Goal: Transaction & Acquisition: Purchase product/service

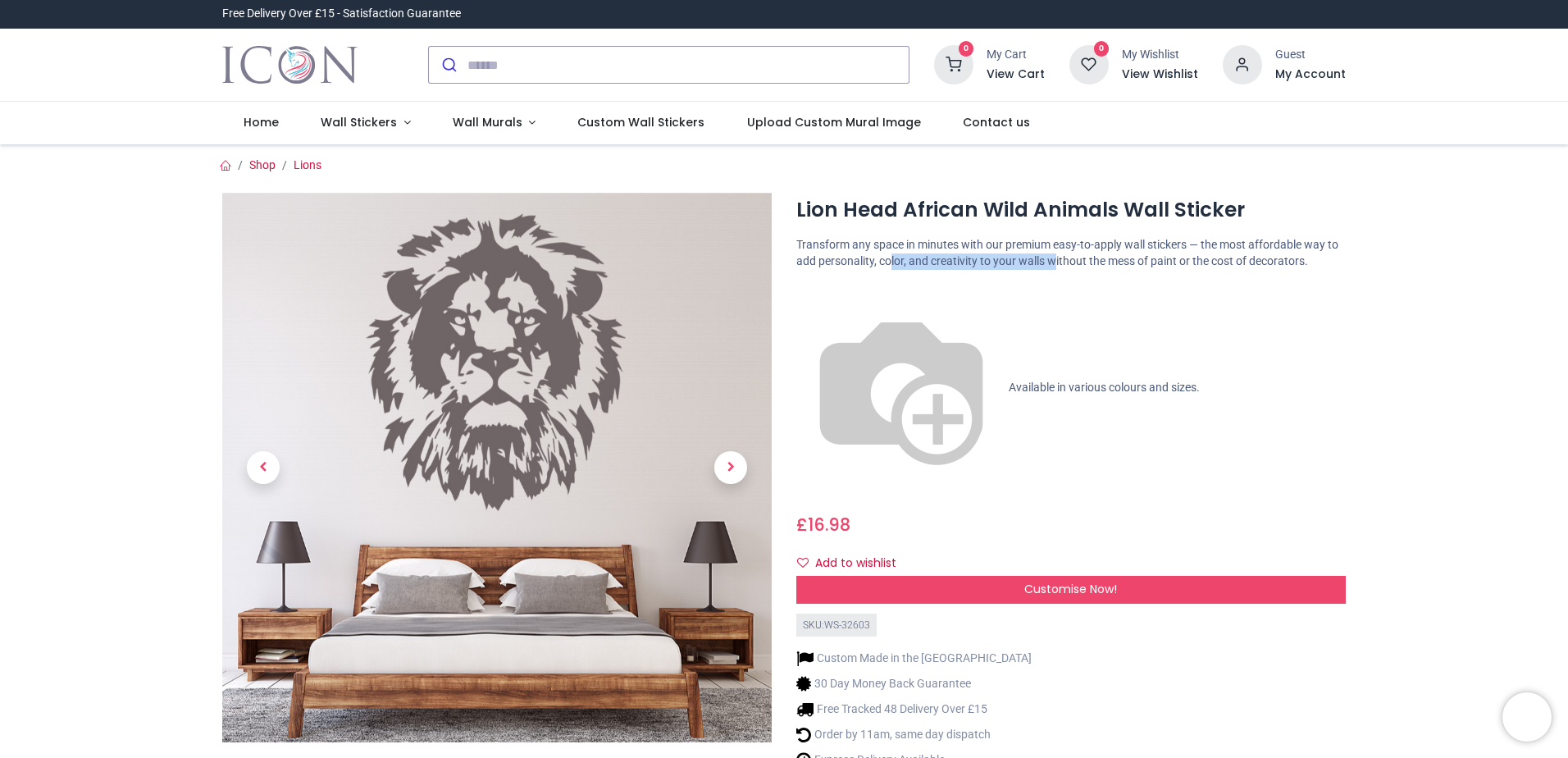
drag, startPoint x: 899, startPoint y: 258, endPoint x: 1150, endPoint y: 259, distance: 251.0
click at [1150, 259] on p "Transform any space in minutes with our premium easy-to-apply wall stickers — t…" at bounding box center [1071, 252] width 550 height 32
drag, startPoint x: 1150, startPoint y: 259, endPoint x: 1159, endPoint y: 310, distance: 51.8
click at [1159, 310] on div "Lion Head African Wild Animals Wall Sticker https://www.iconwallstickers.co.uk/…" at bounding box center [1071, 511] width 574 height 638
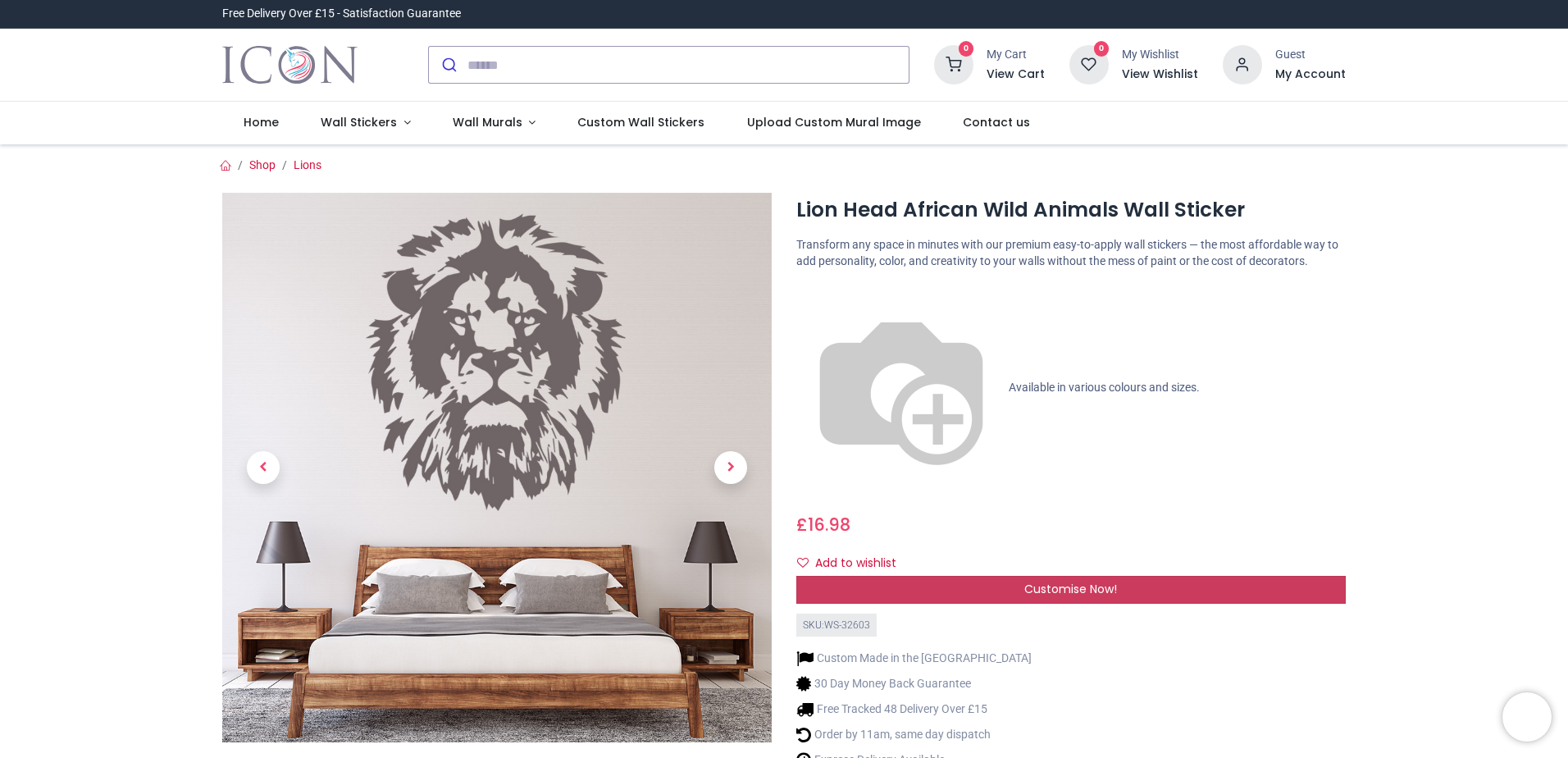
click at [1067, 580] on span "Customise Now!" at bounding box center [1070, 588] width 92 height 16
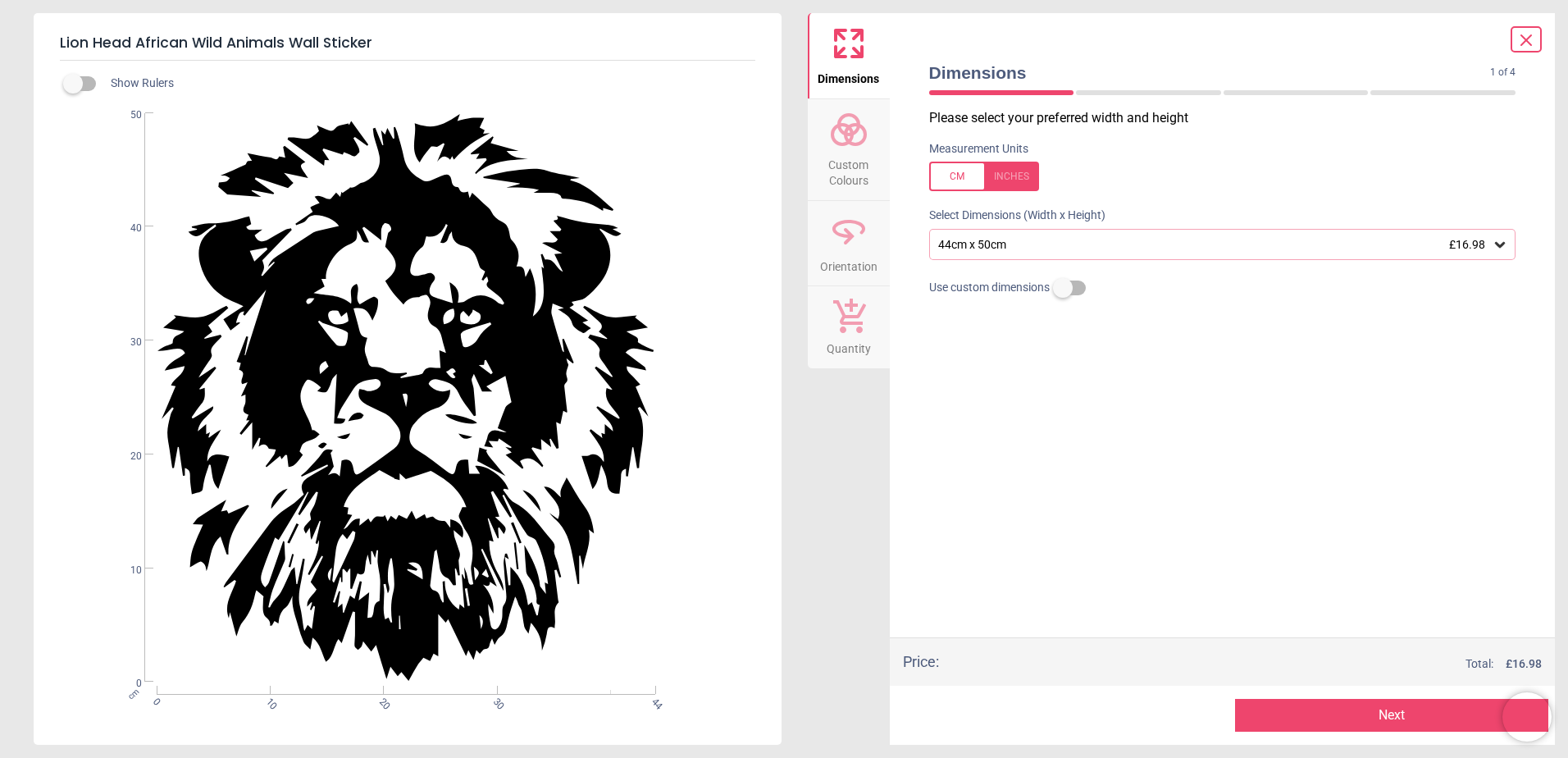
click at [1031, 251] on div "44cm x 50cm £16.98" at bounding box center [1215, 245] width 556 height 14
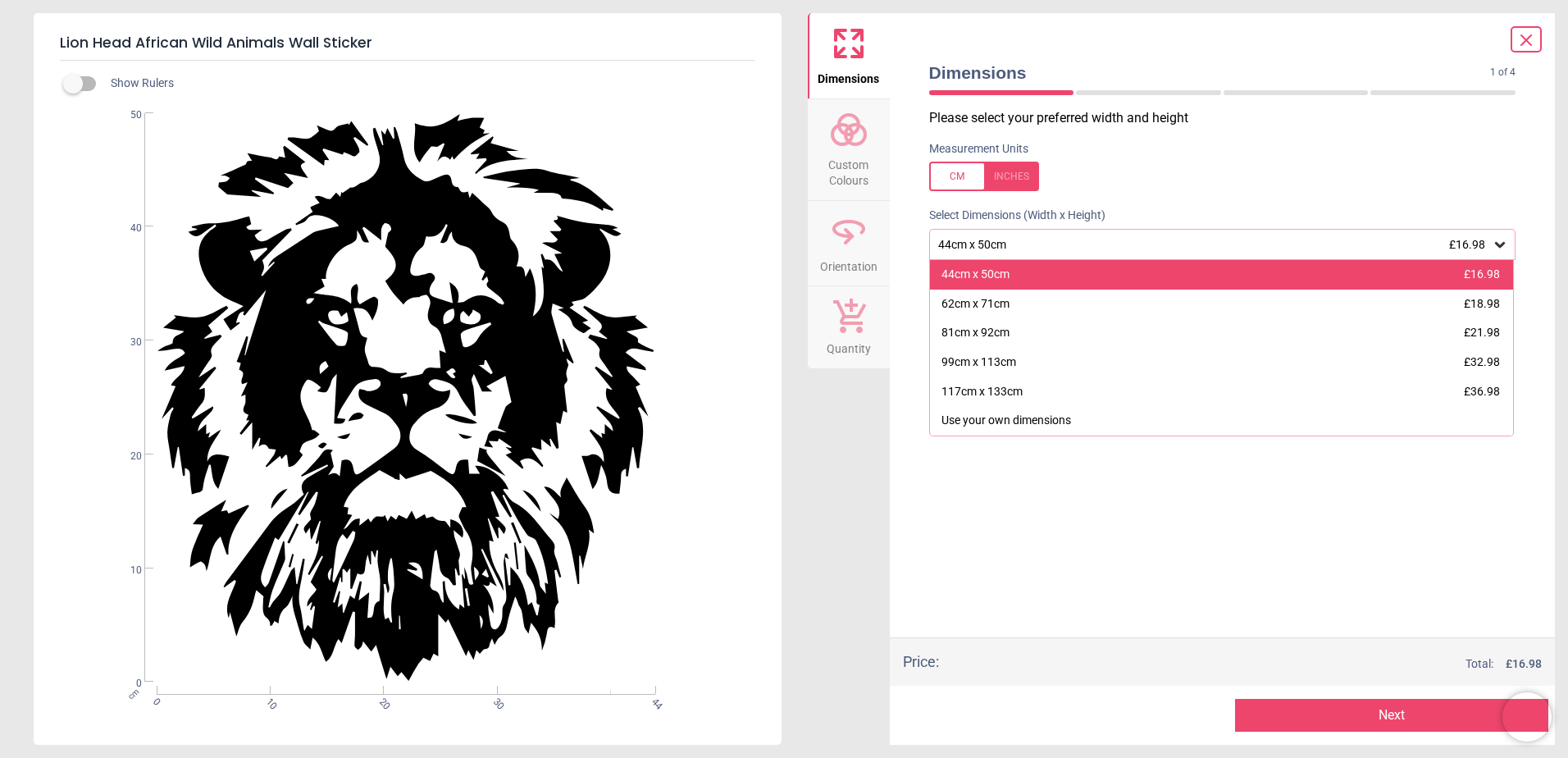
click at [1042, 282] on div "44cm x 50cm £16.98" at bounding box center [1222, 275] width 584 height 29
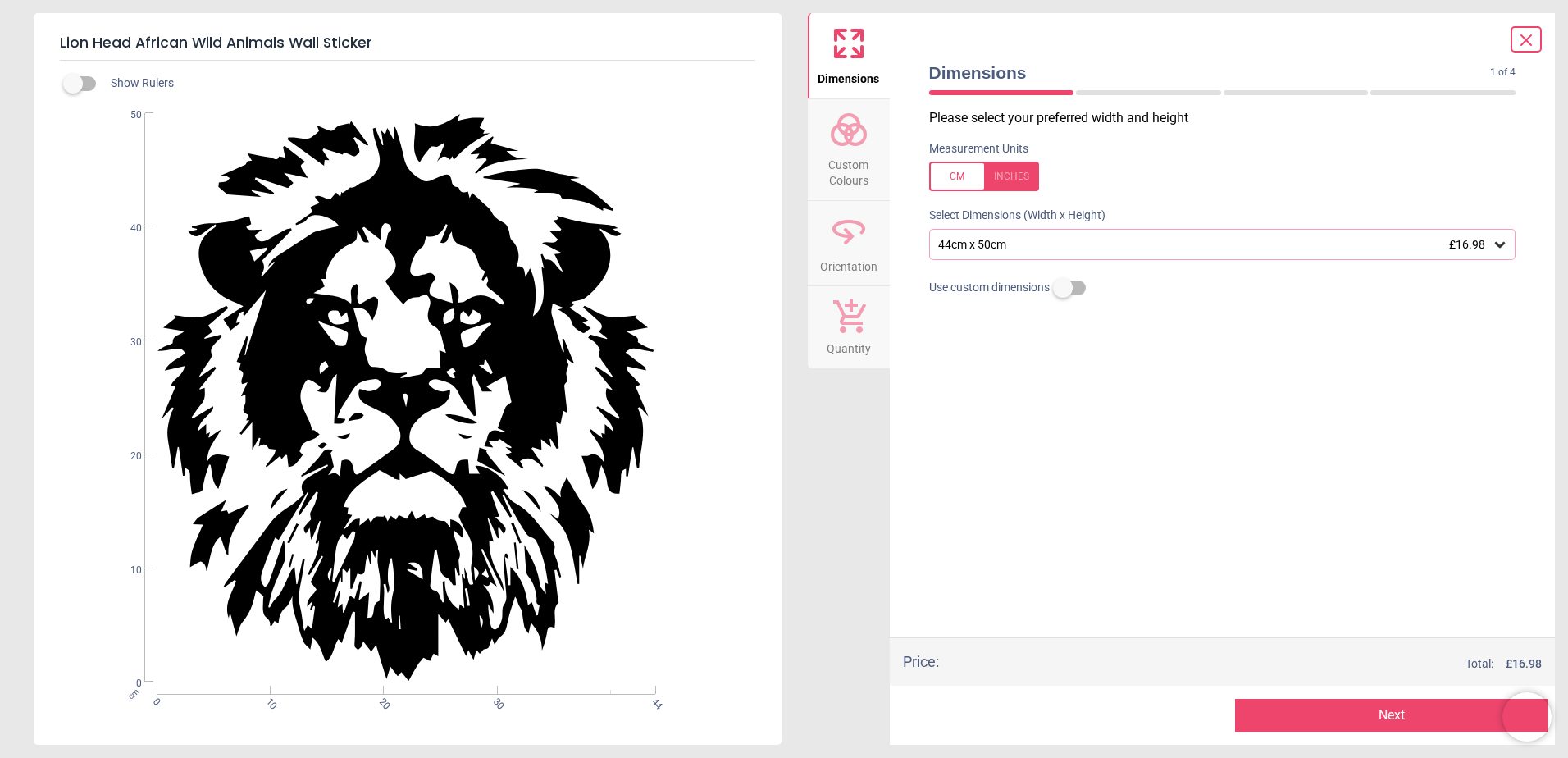
click at [843, 164] on span "Custom Colours" at bounding box center [849, 169] width 79 height 40
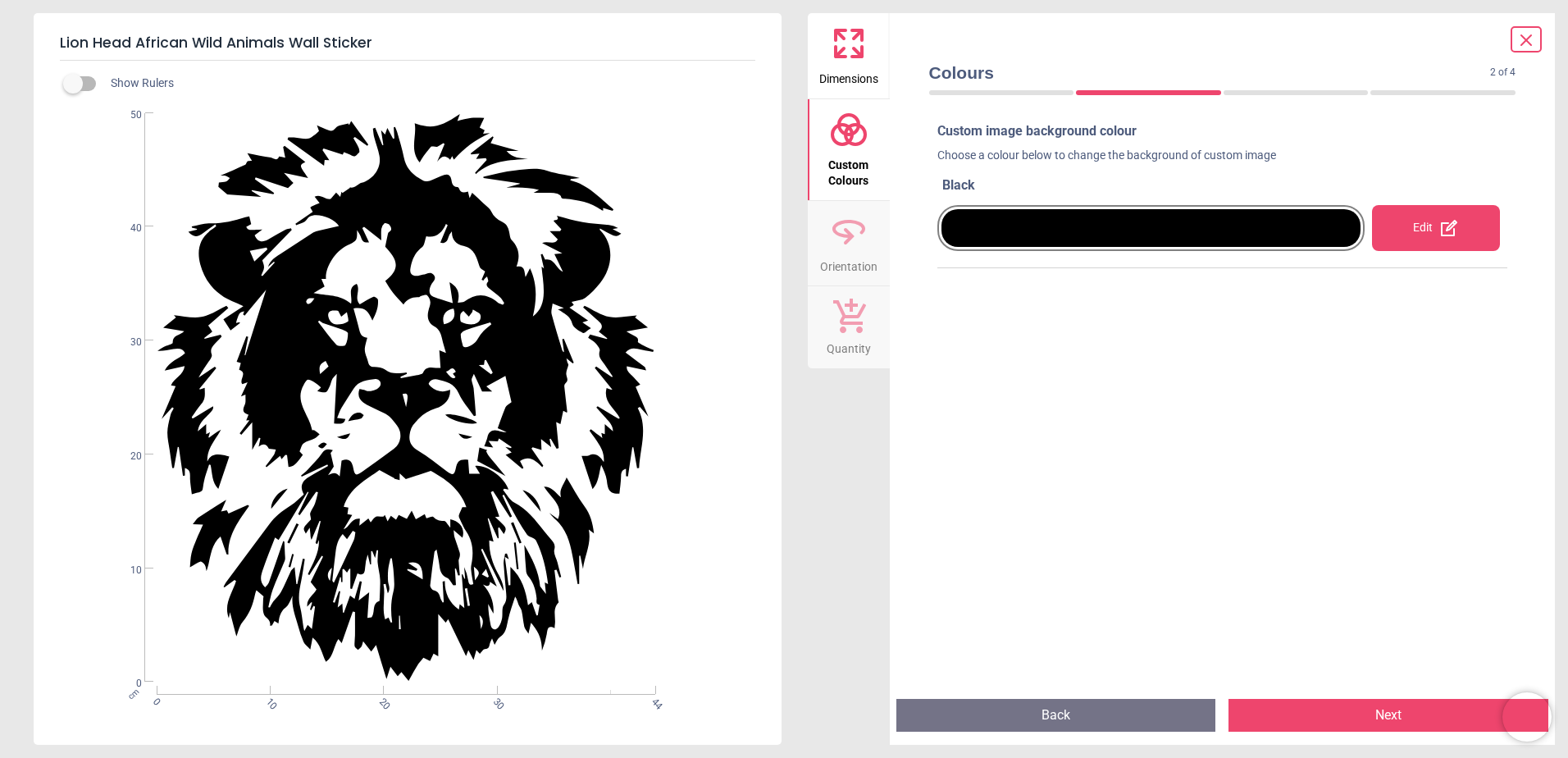
click at [1058, 208] on div at bounding box center [1151, 227] width 428 height 46
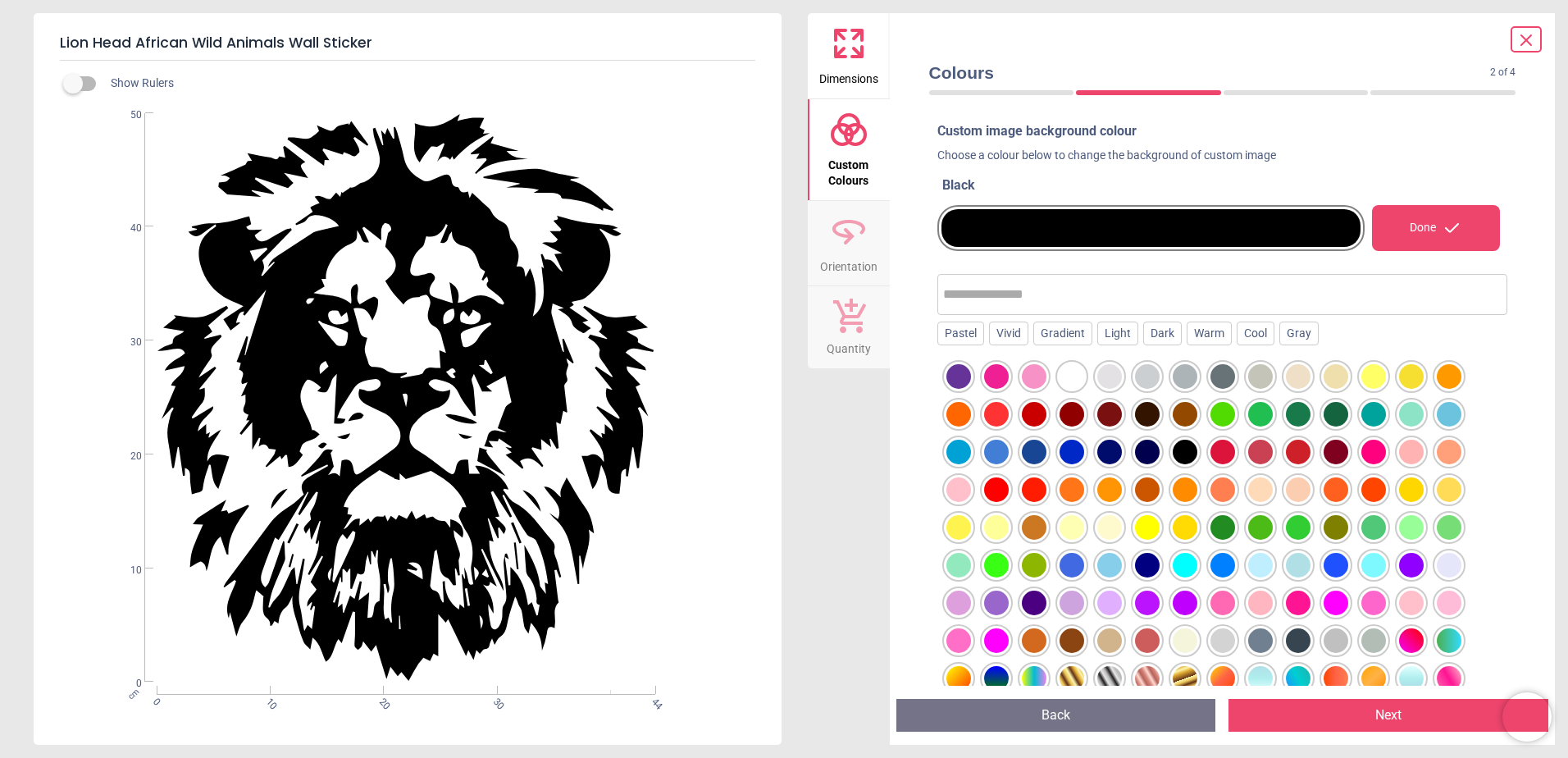
click at [1060, 377] on div at bounding box center [1072, 376] width 24 height 24
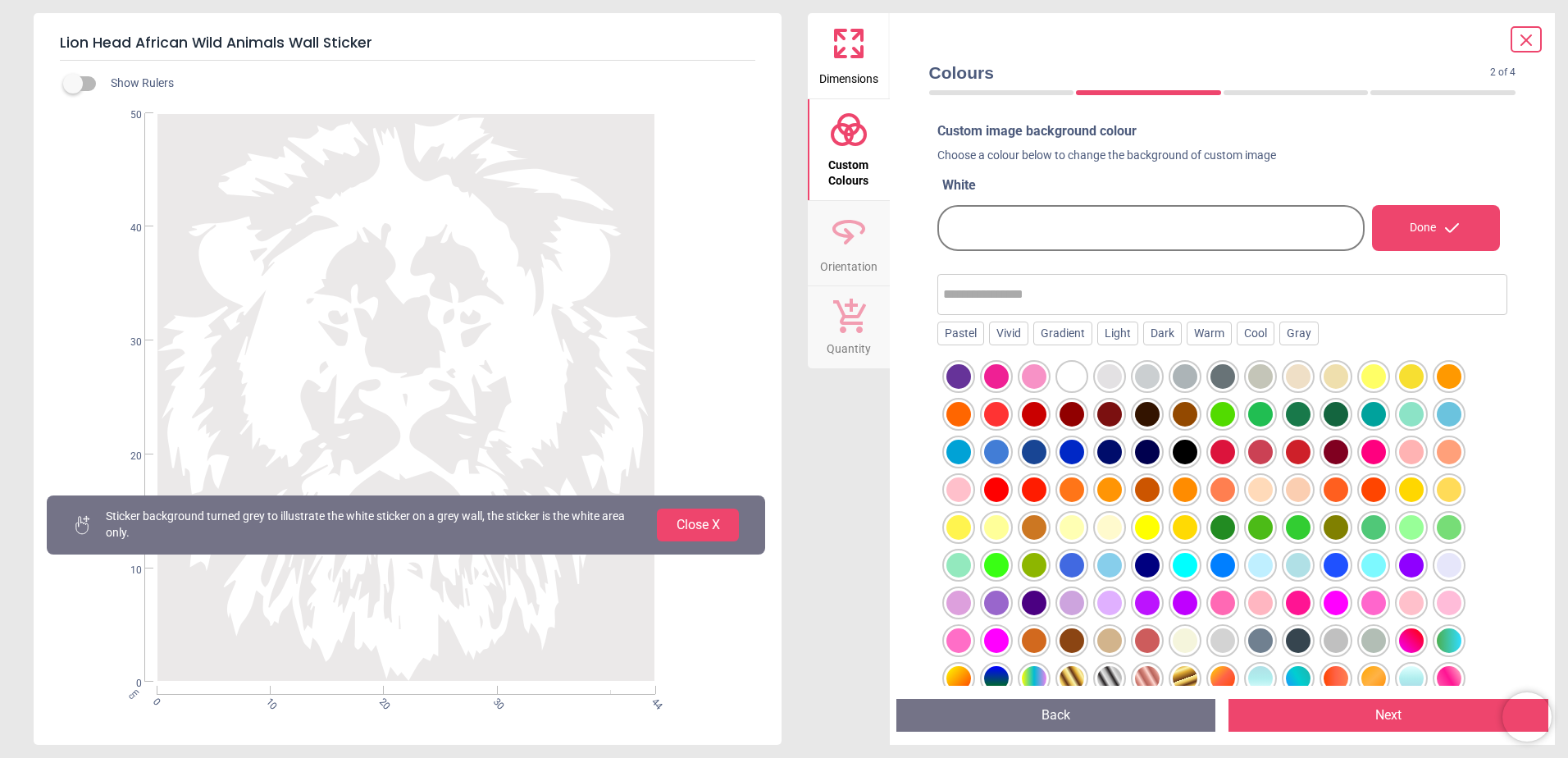
click at [1068, 452] on div at bounding box center [1072, 451] width 24 height 24
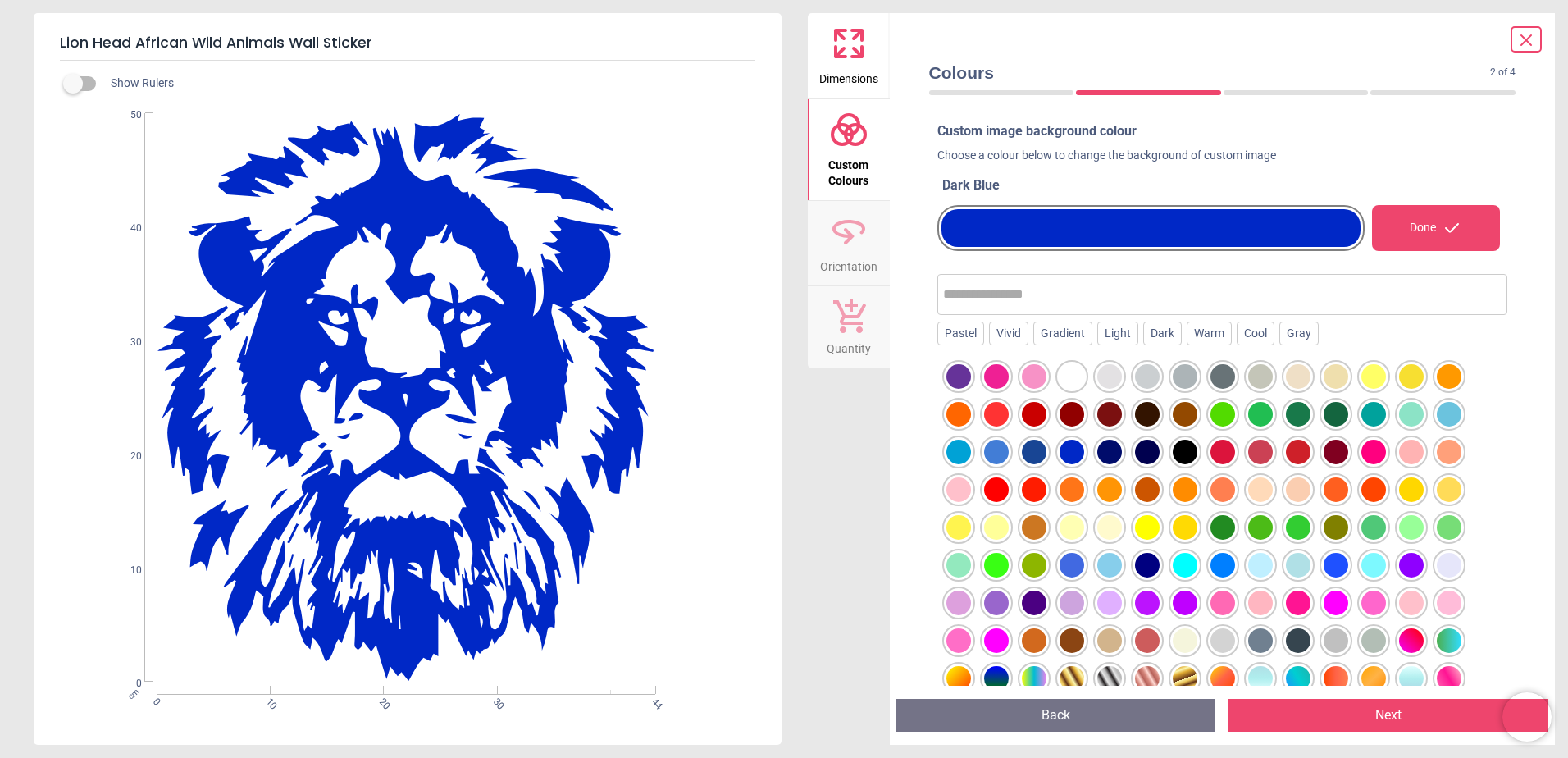
click at [1030, 450] on div at bounding box center [1034, 451] width 24 height 24
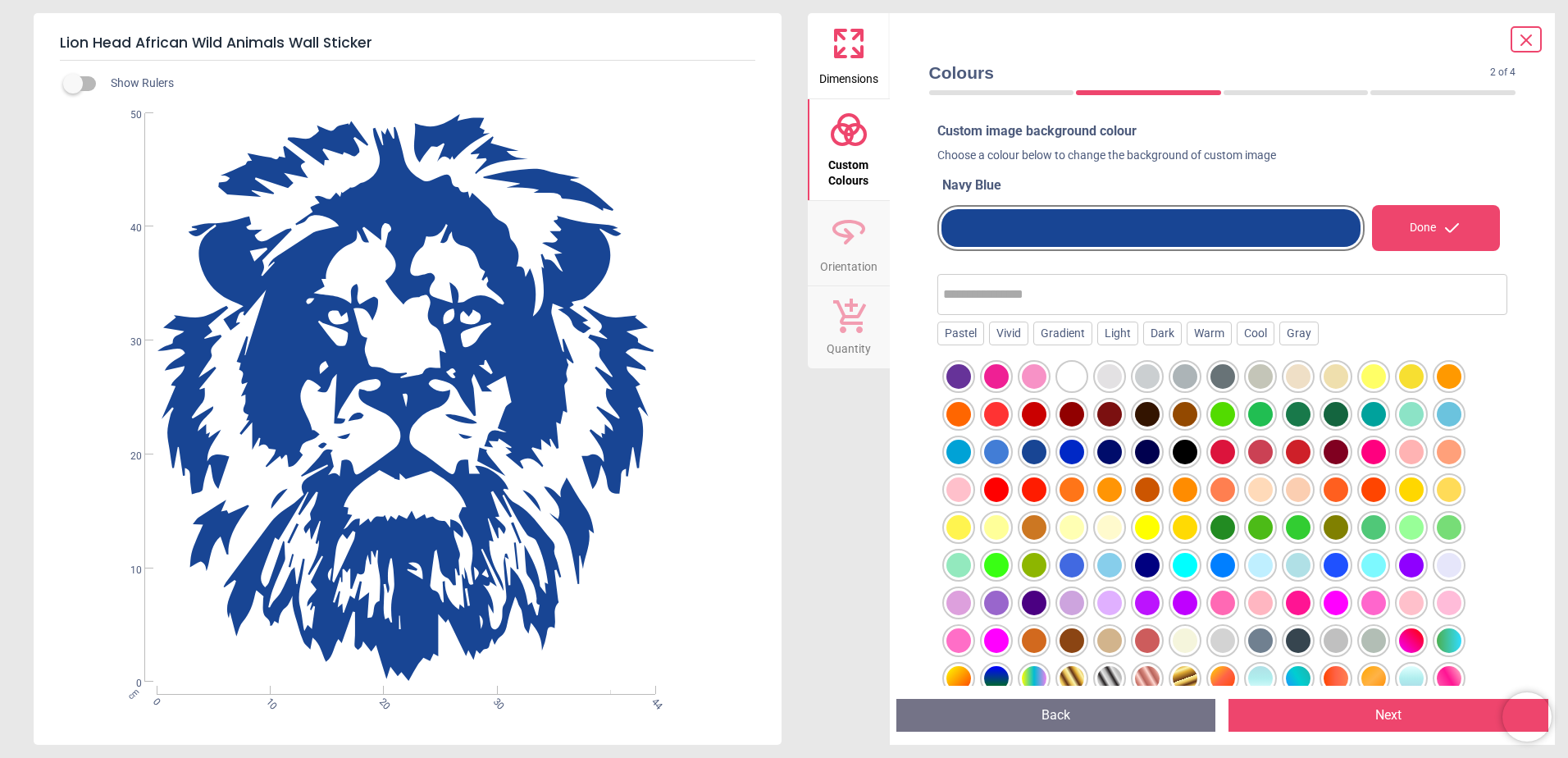
click at [970, 441] on div at bounding box center [958, 451] width 24 height 24
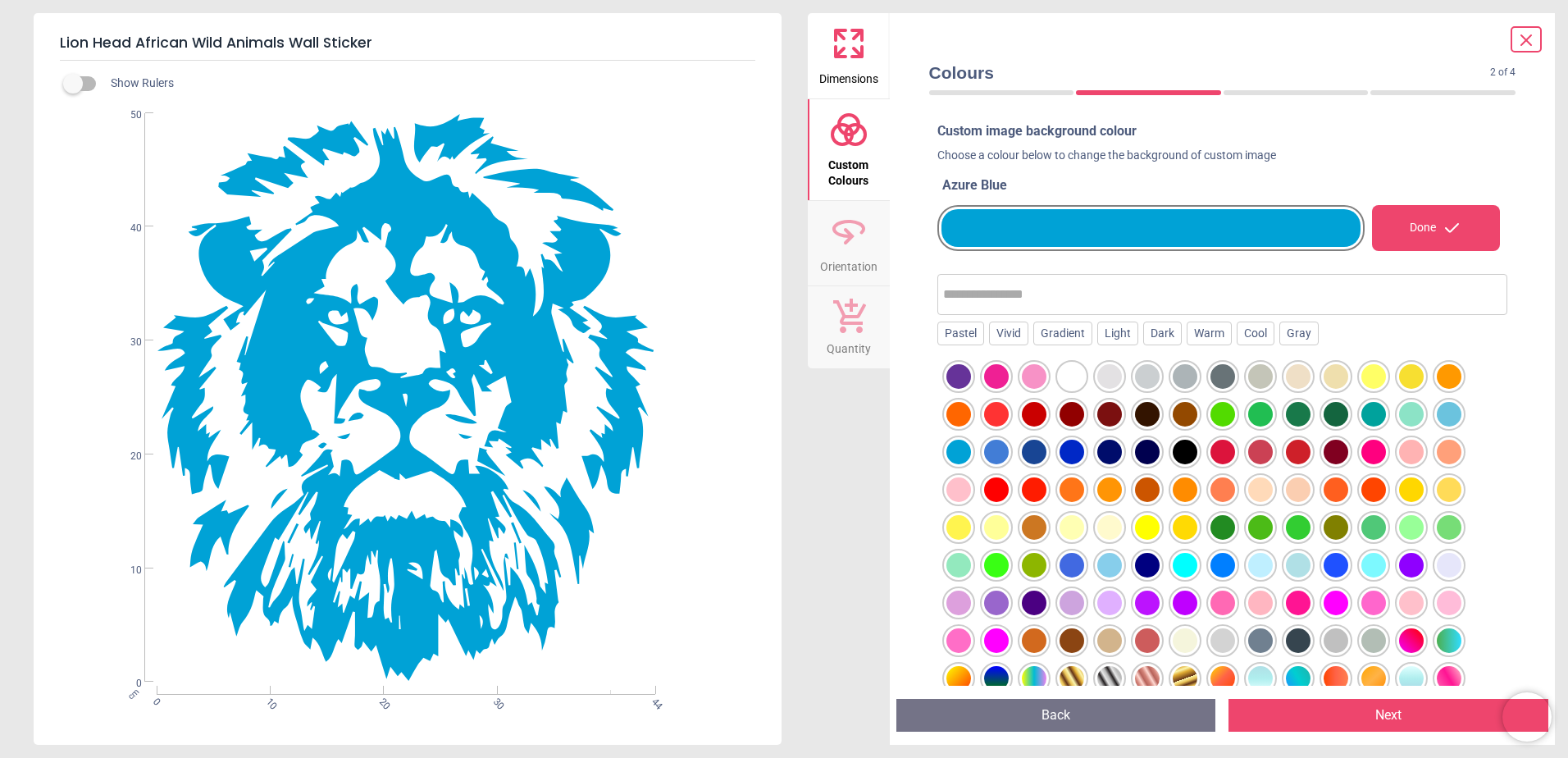
click at [1064, 377] on div at bounding box center [1072, 376] width 24 height 24
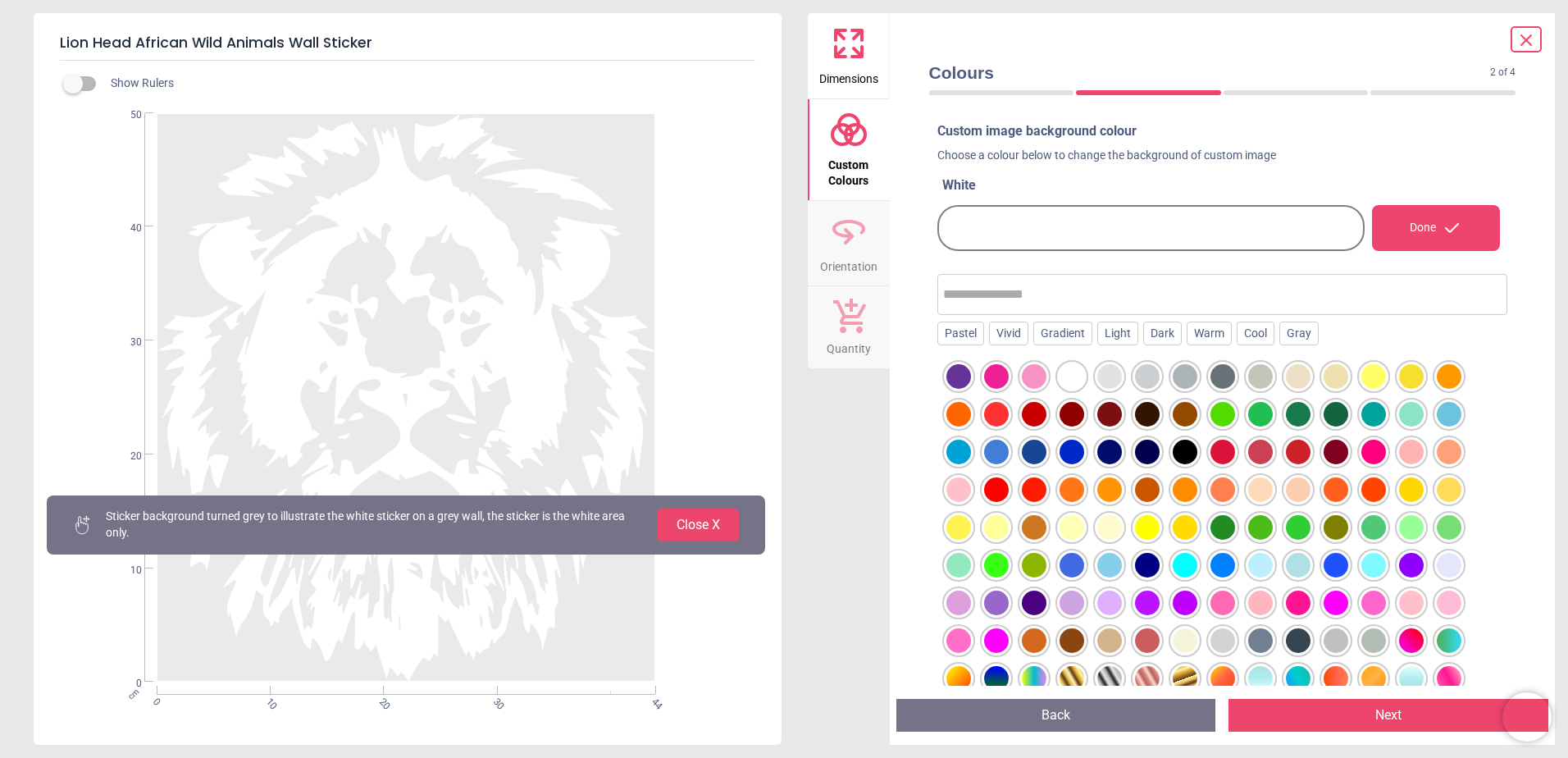
click at [816, 276] on button "Orientation" at bounding box center [849, 244] width 82 height 85
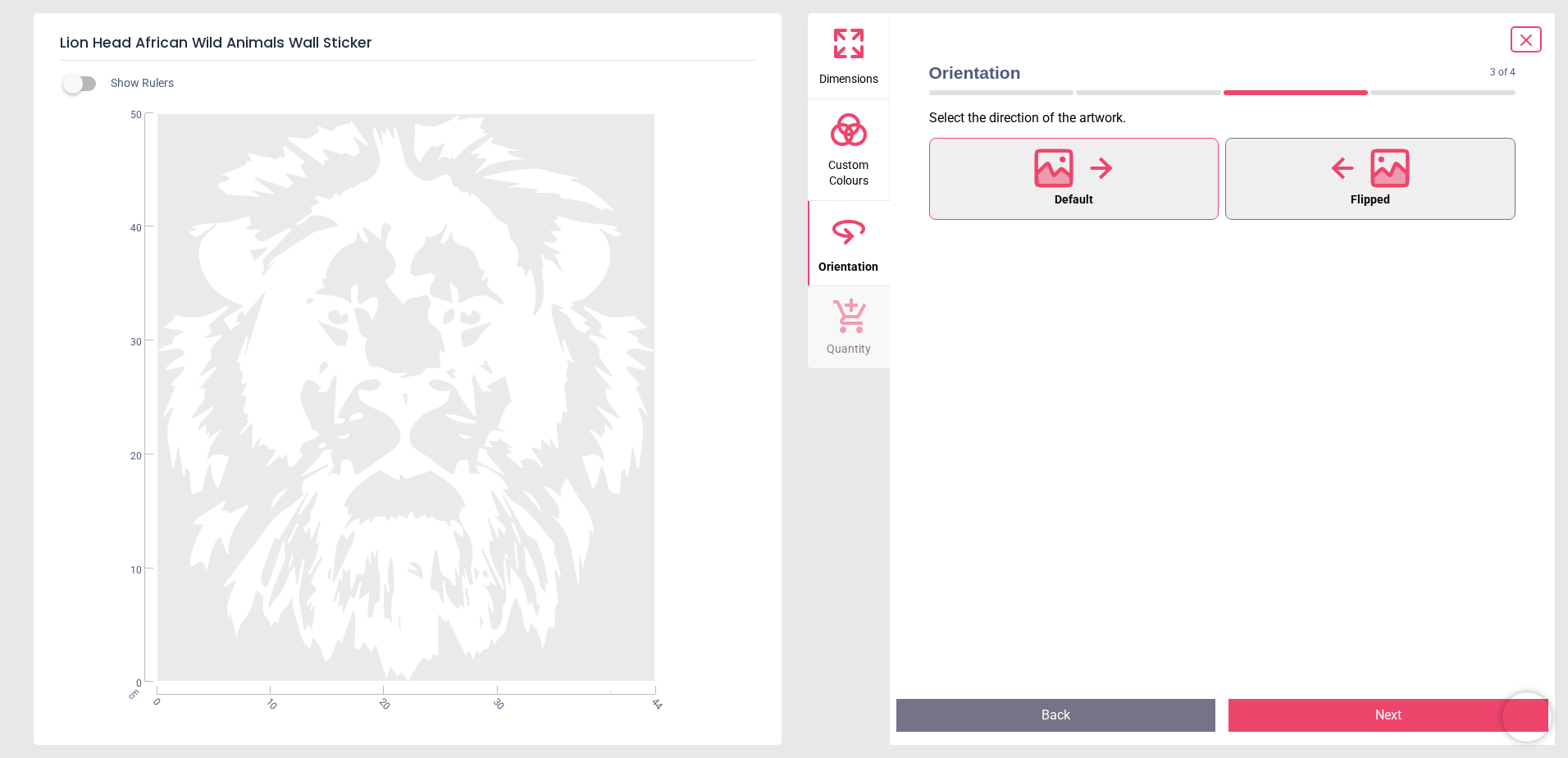
click at [1344, 167] on icon at bounding box center [1342, 167] width 22 height 22
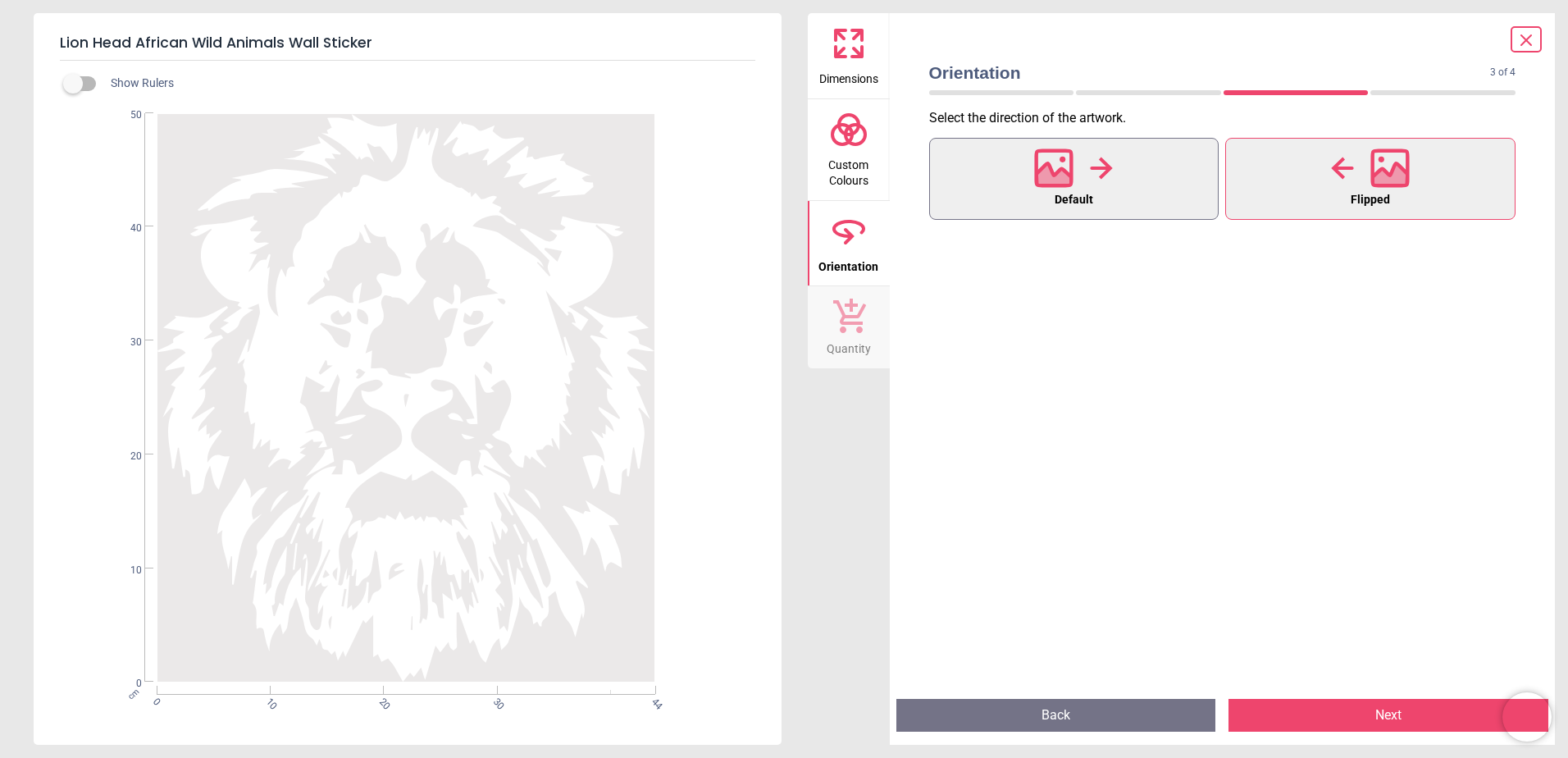
click at [1111, 196] on button "Default" at bounding box center [1074, 179] width 290 height 82
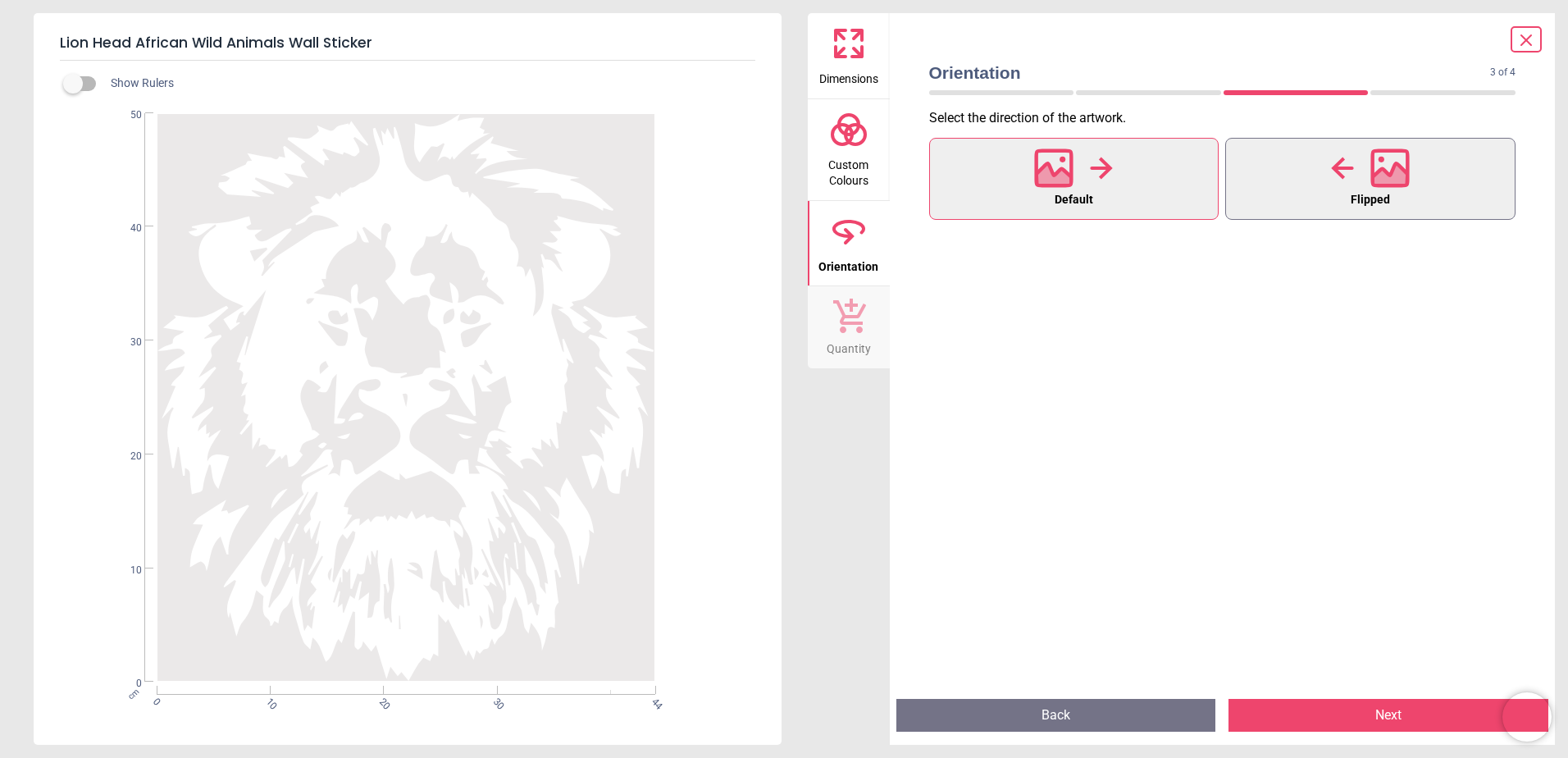
click at [1345, 194] on button "Flipped" at bounding box center [1370, 179] width 290 height 82
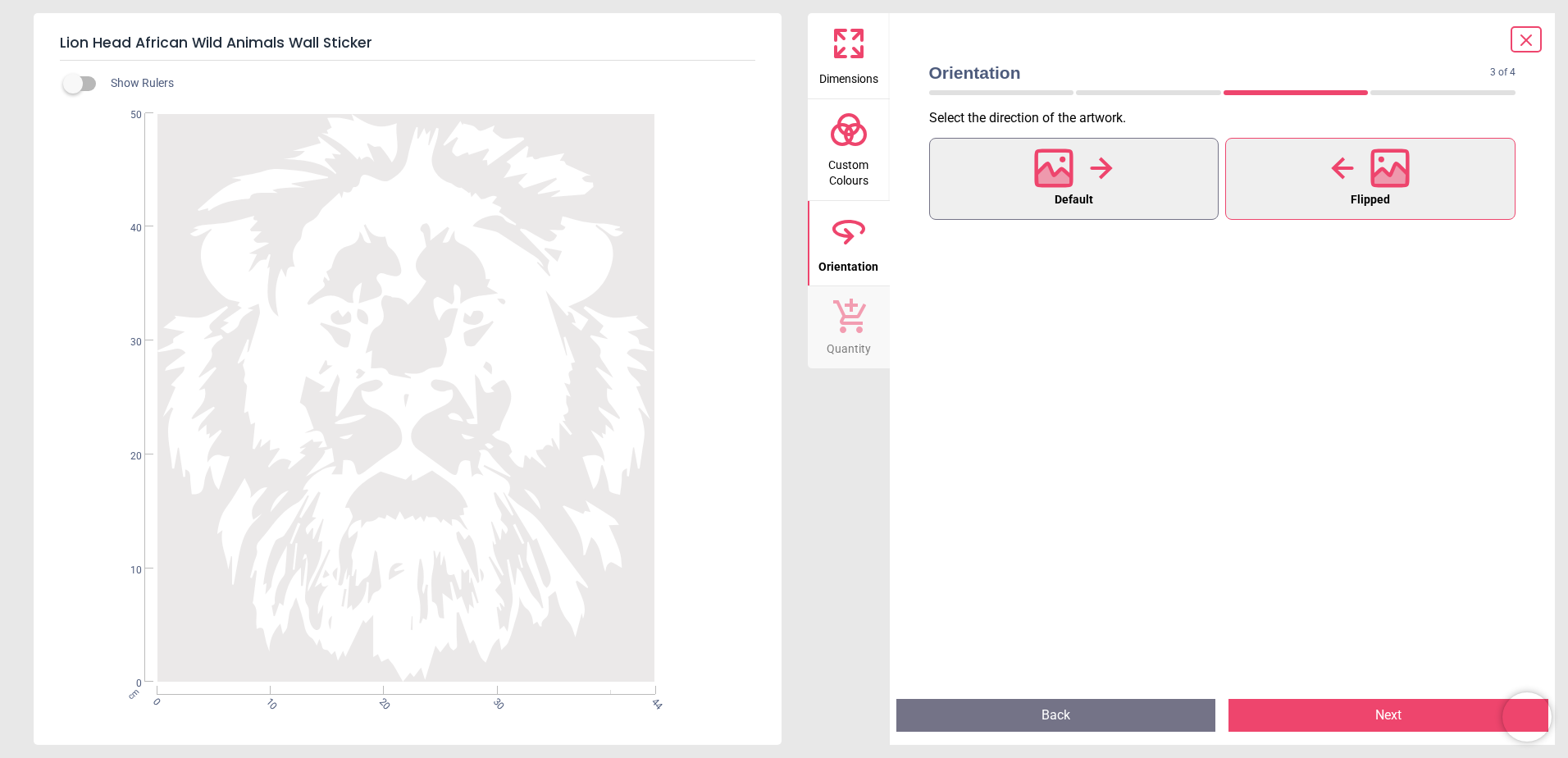
click at [1054, 187] on div at bounding box center [1073, 168] width 79 height 43
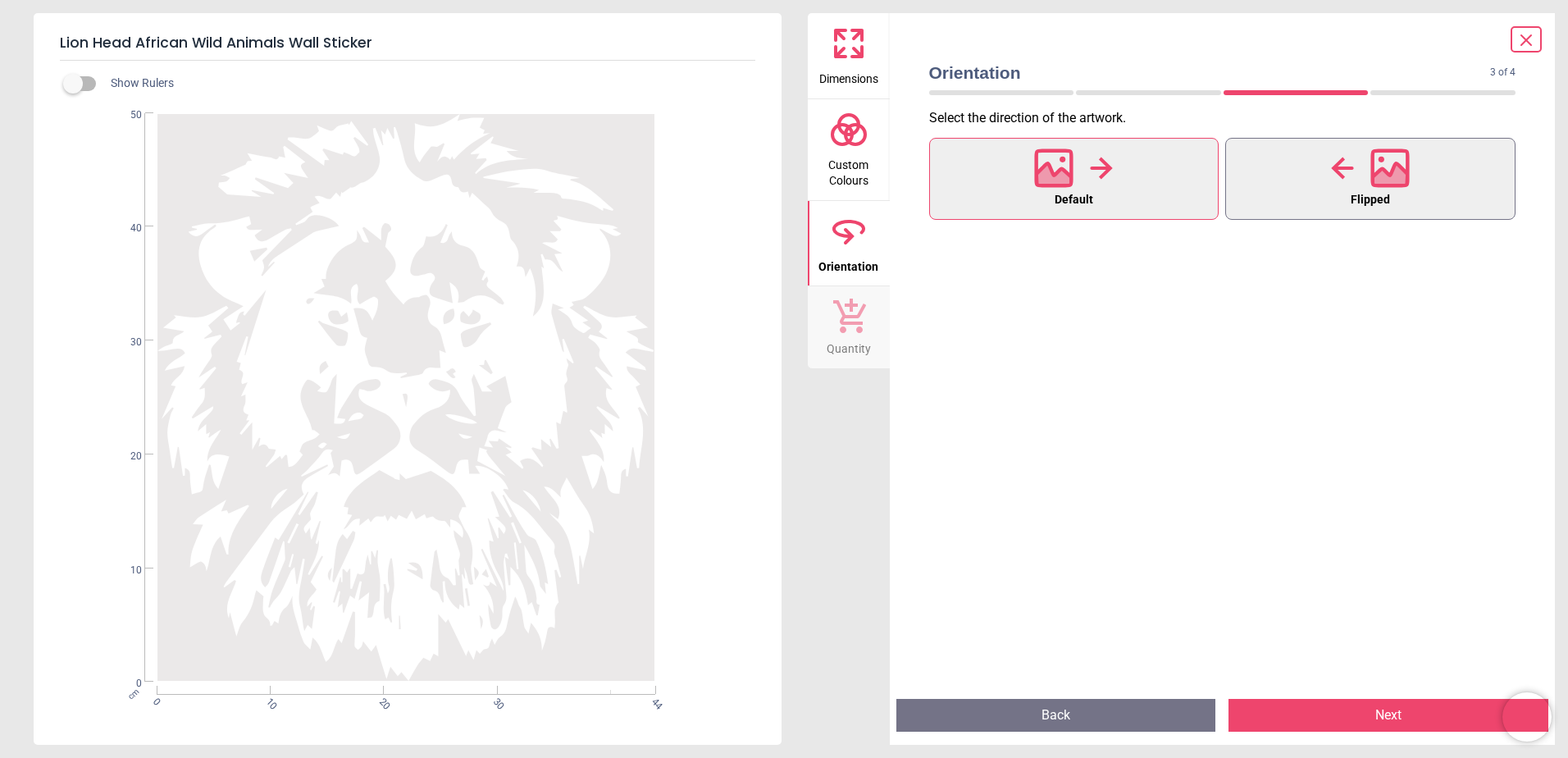
click at [1394, 182] on icon at bounding box center [1390, 178] width 35 height 29
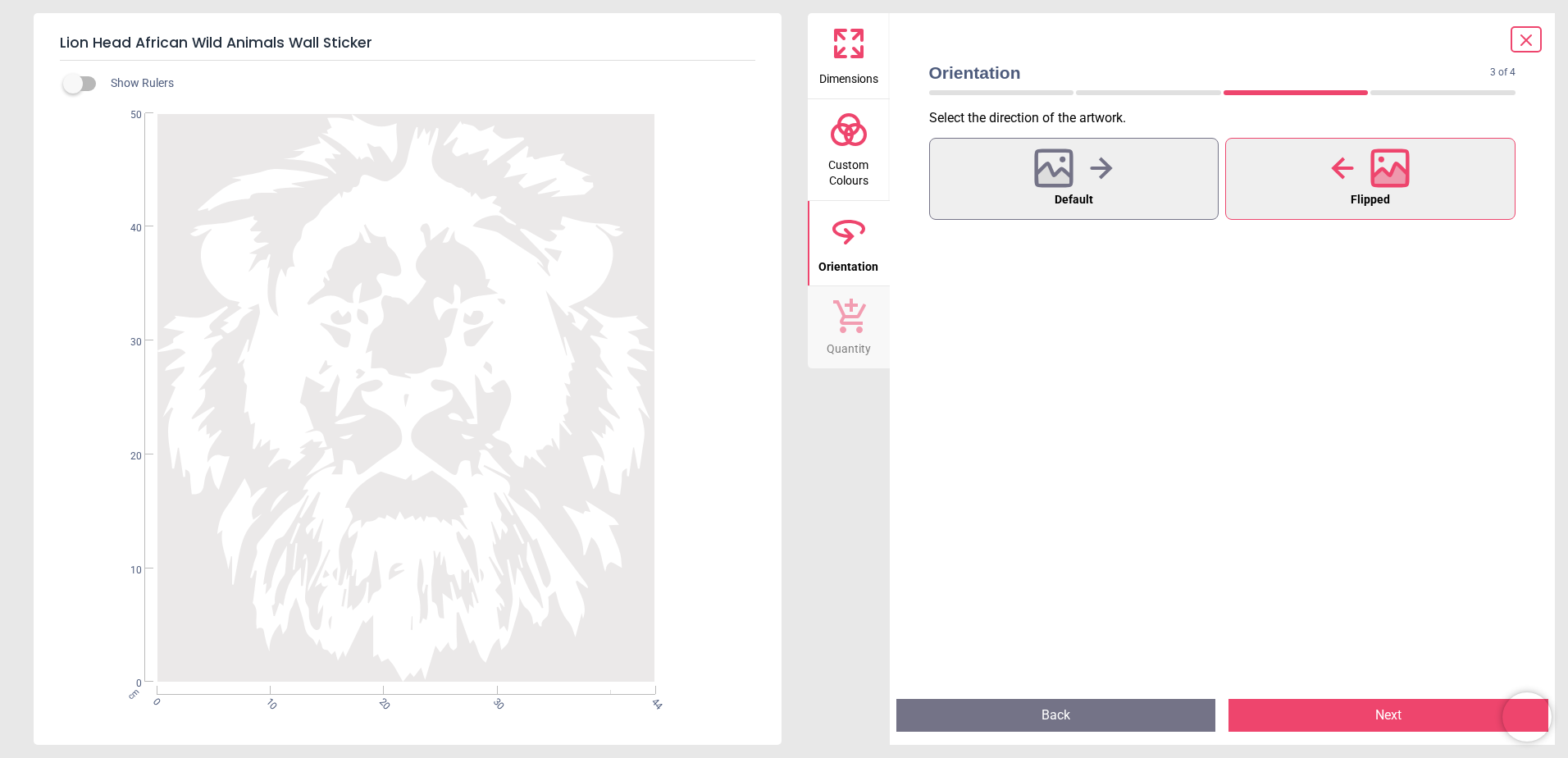
click at [928, 167] on div "Default Flipped" at bounding box center [1223, 179] width 614 height 88
click at [1060, 184] on icon at bounding box center [1054, 168] width 35 height 35
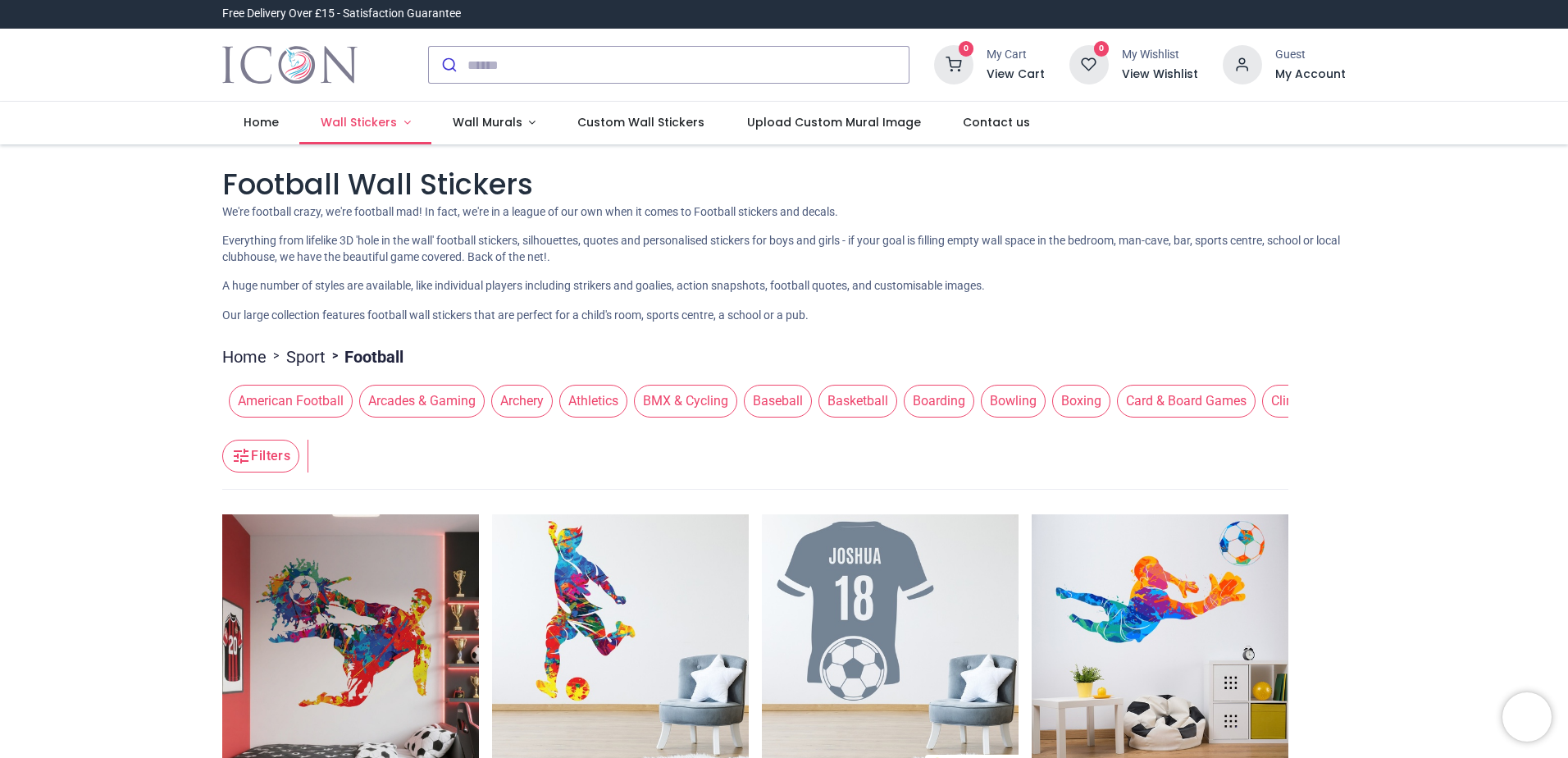
click at [381, 118] on span "Wall Stickers" at bounding box center [358, 121] width 77 height 16
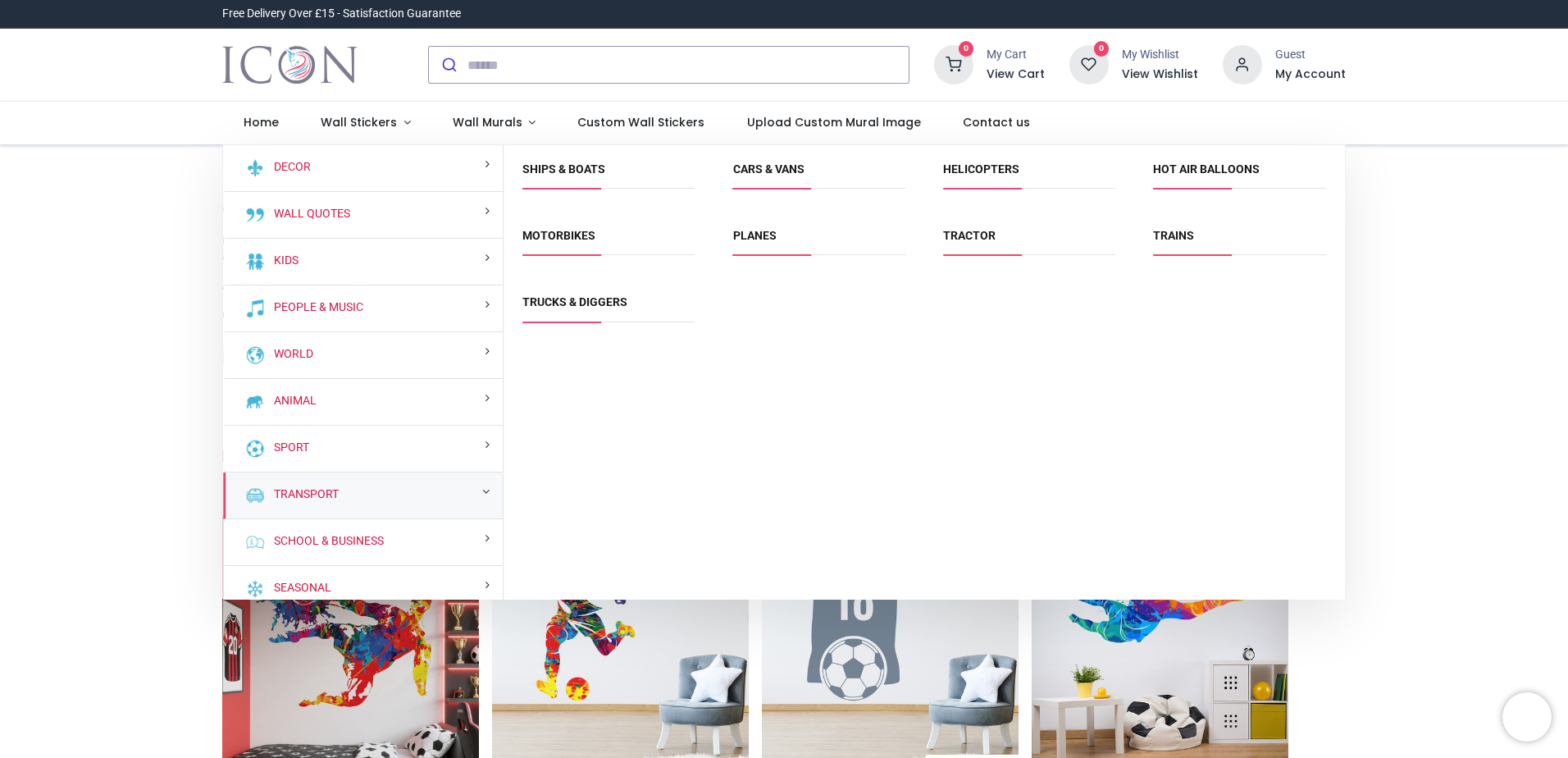
drag, startPoint x: 766, startPoint y: 167, endPoint x: 775, endPoint y: 193, distance: 27.5
click at [766, 167] on link "Cars & Vans" at bounding box center [769, 169] width 72 height 14
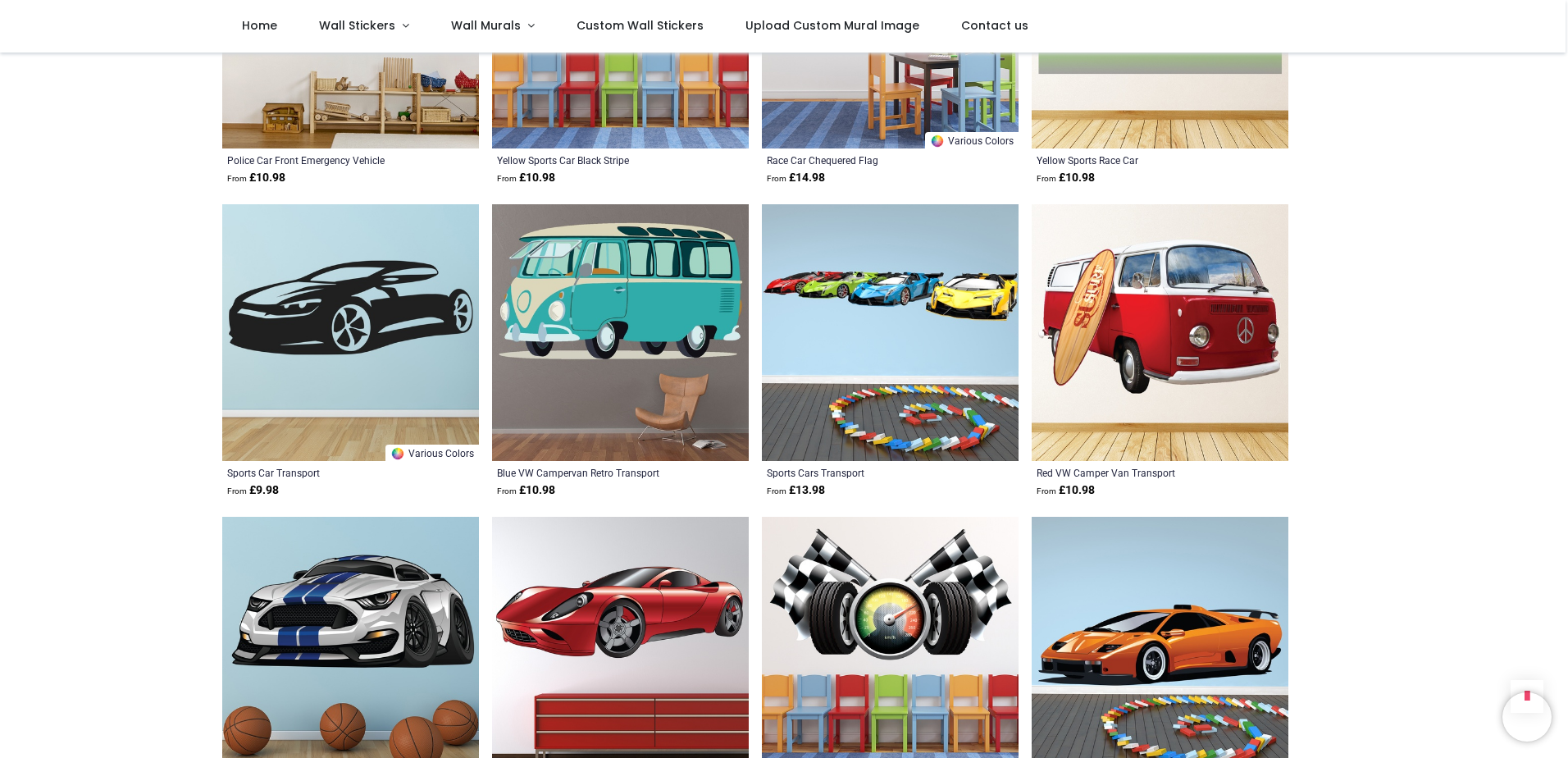
scroll to position [1539, 0]
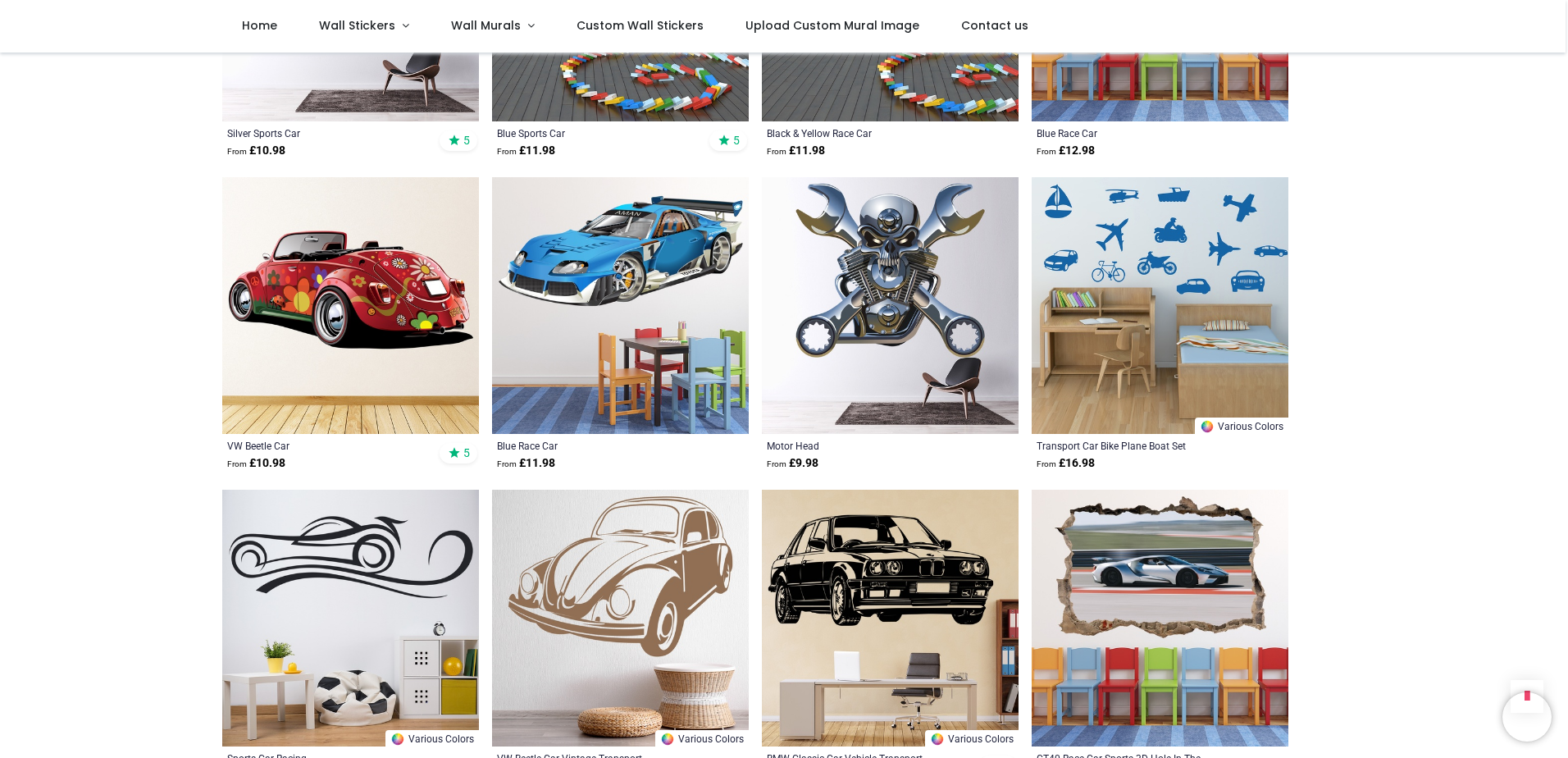
scroll to position [3344, 0]
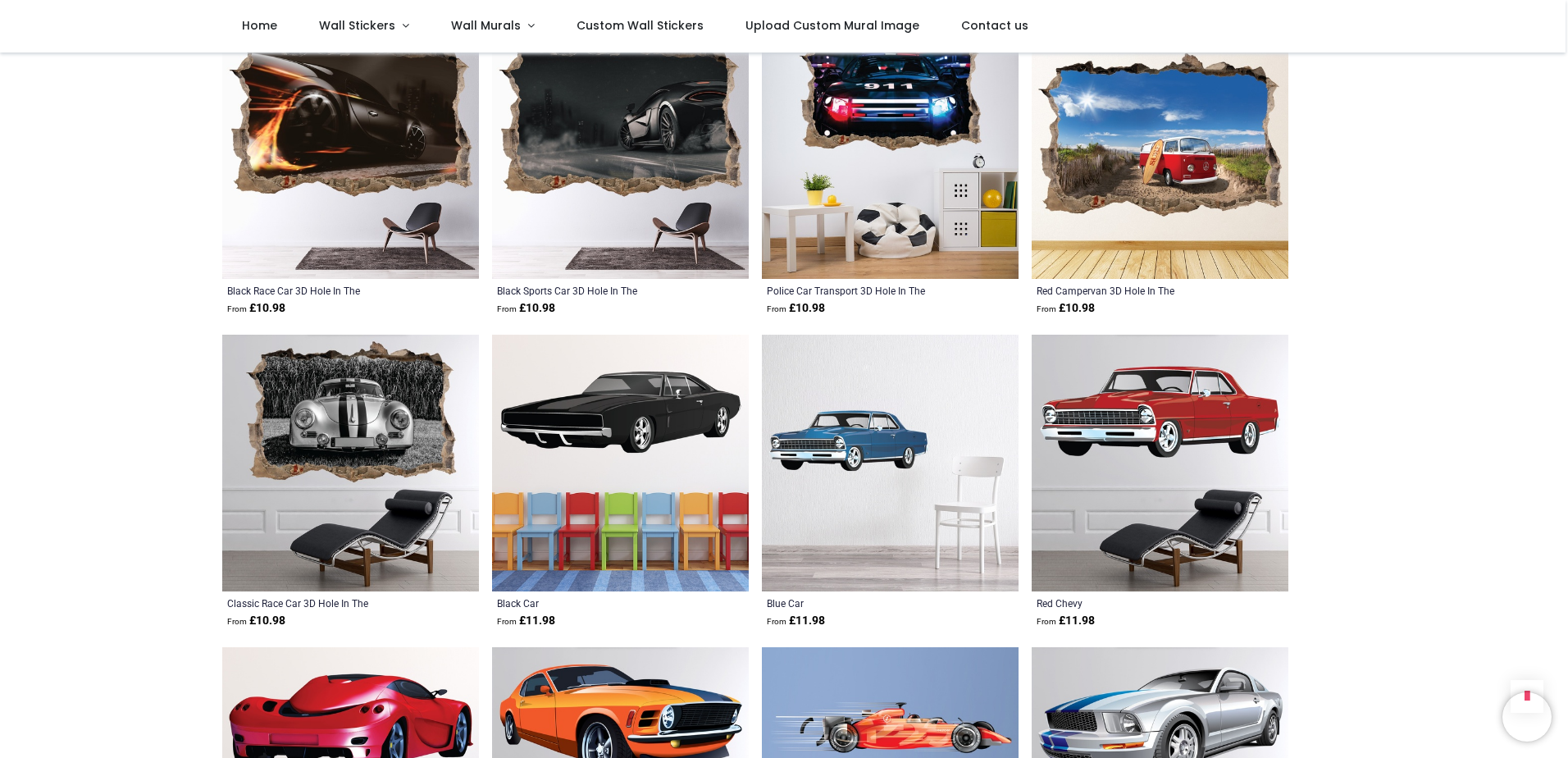
scroll to position [6295, 0]
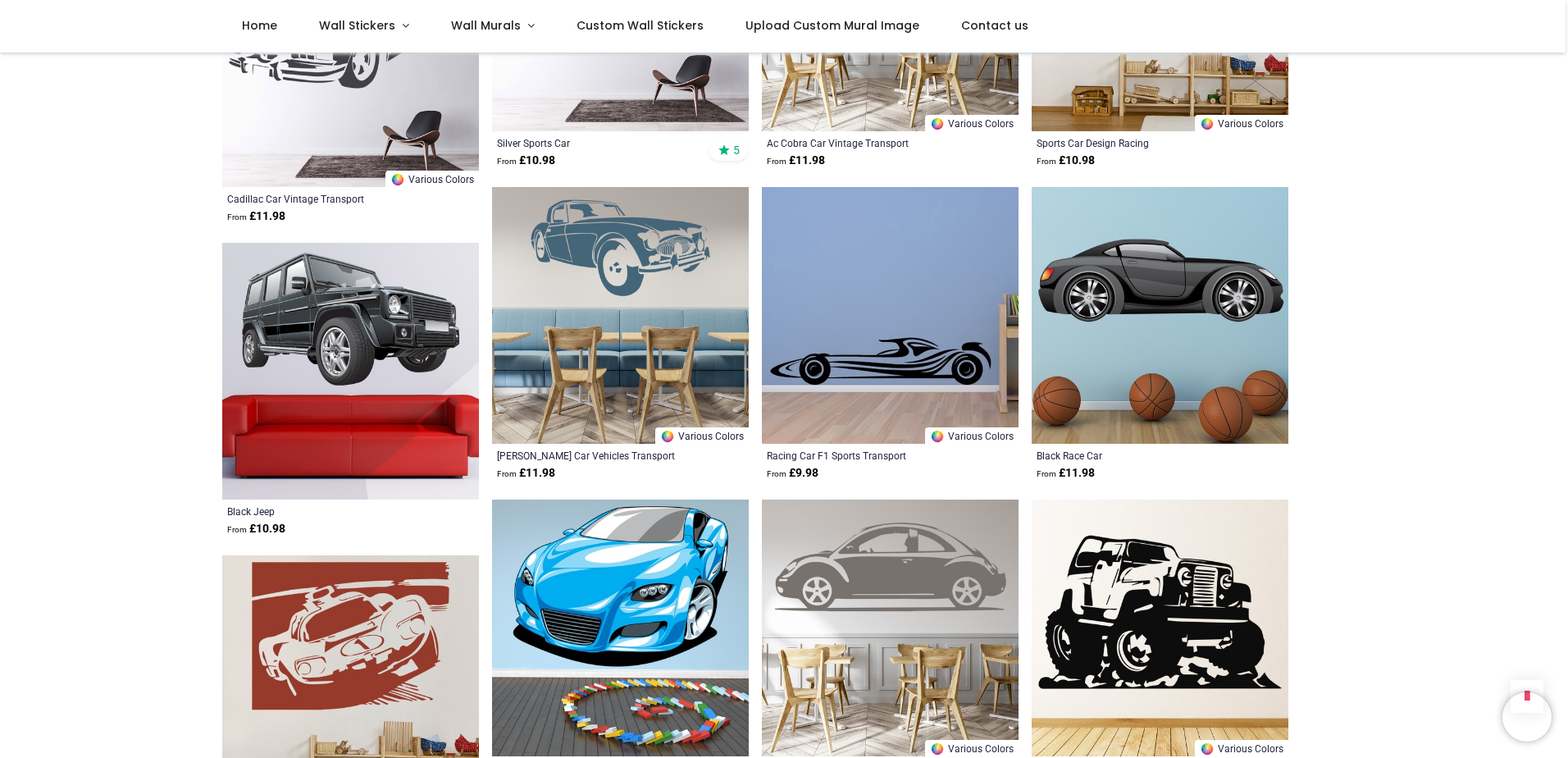
scroll to position [8099, 0]
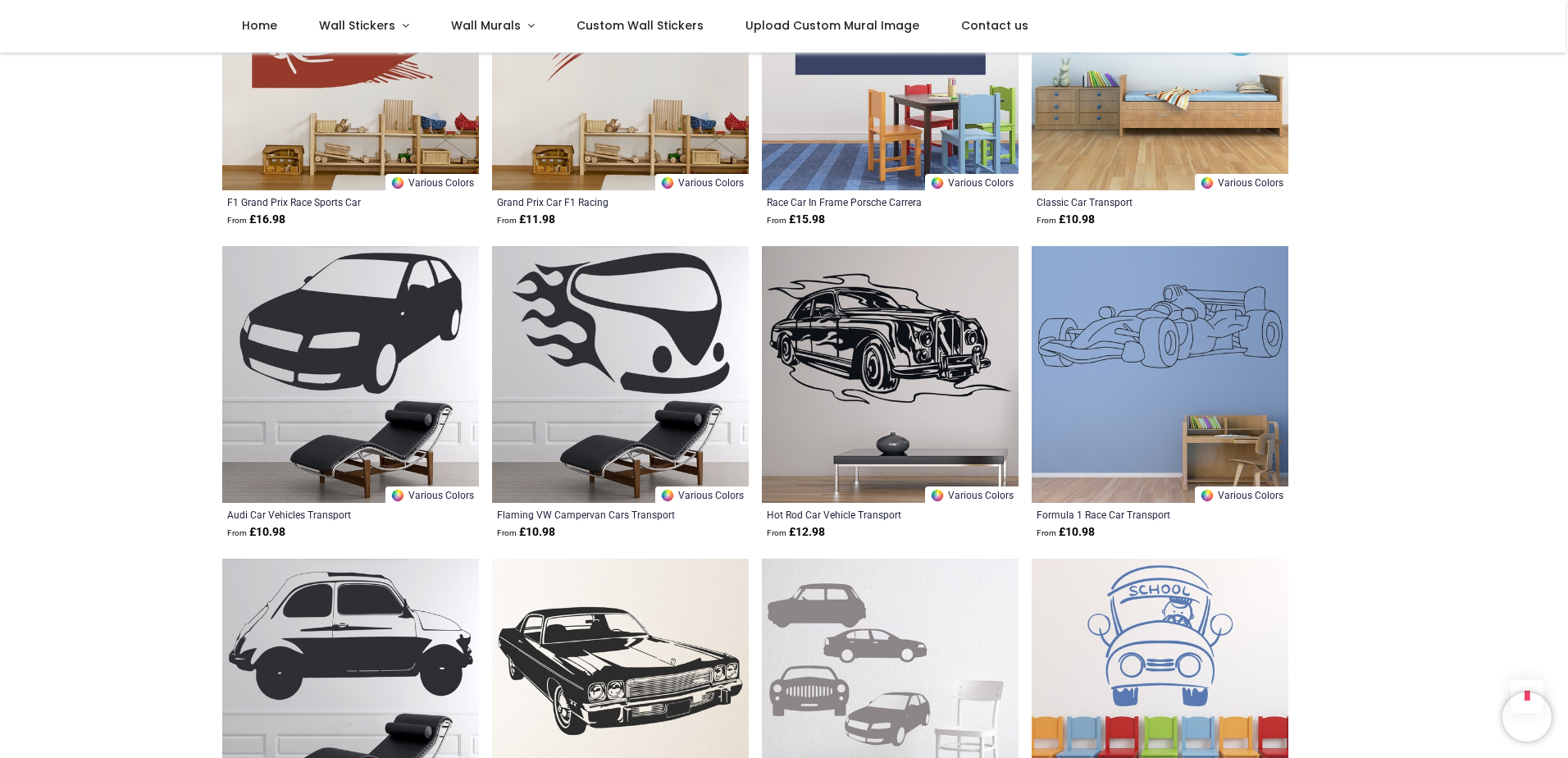
scroll to position [8919, 0]
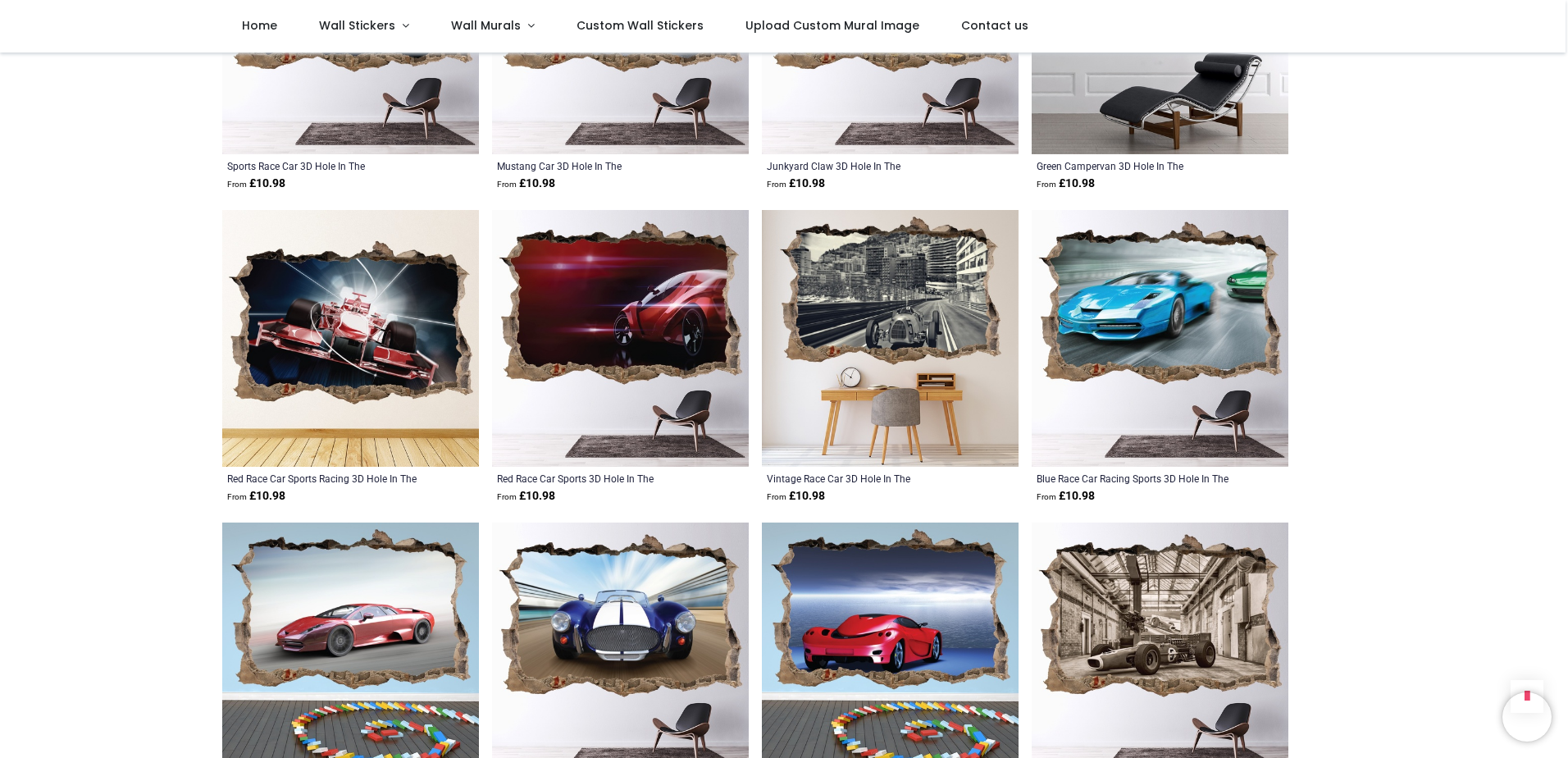
scroll to position [399, 0]
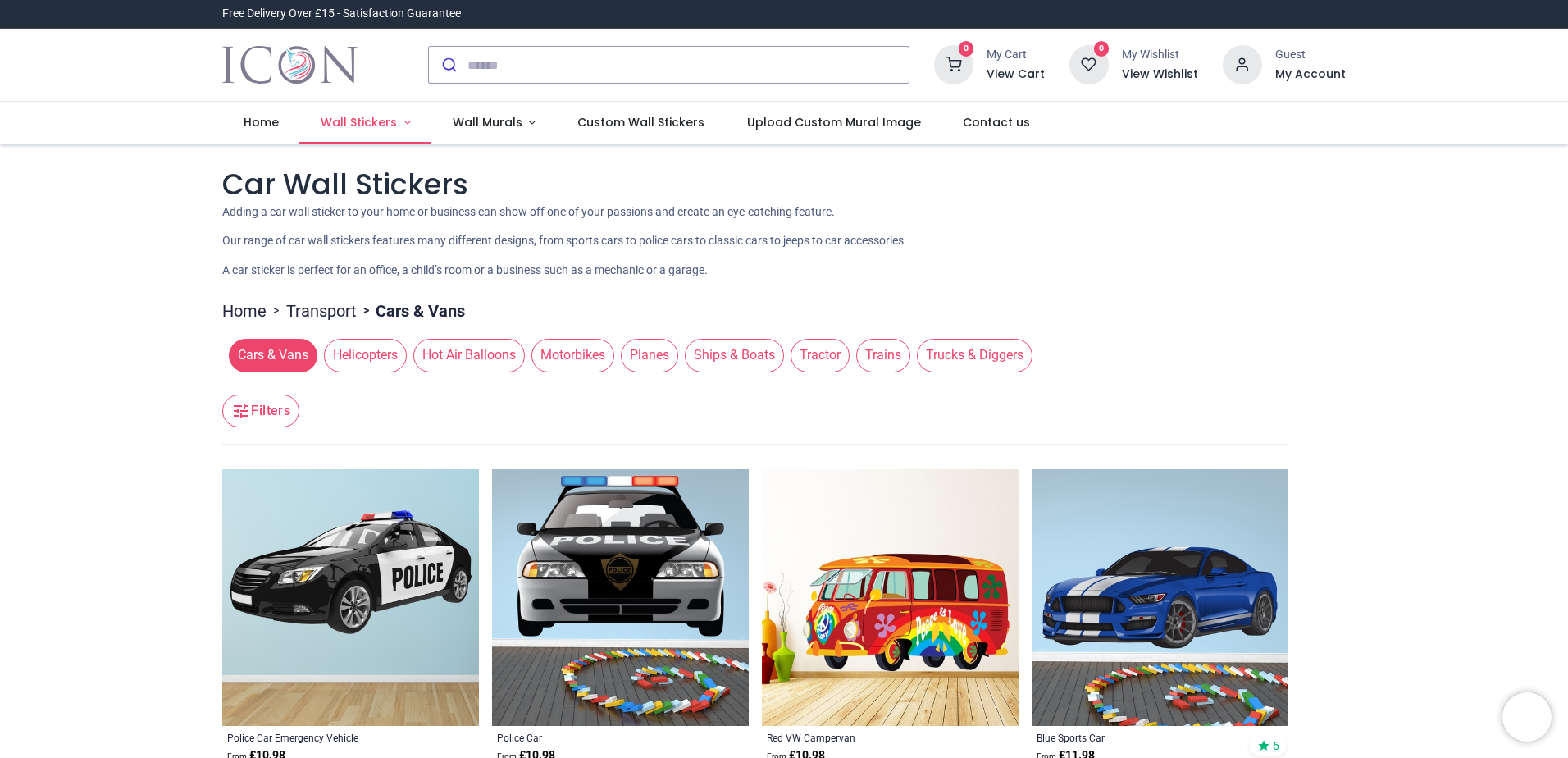
click at [383, 129] on span "Wall Stickers" at bounding box center [358, 121] width 77 height 16
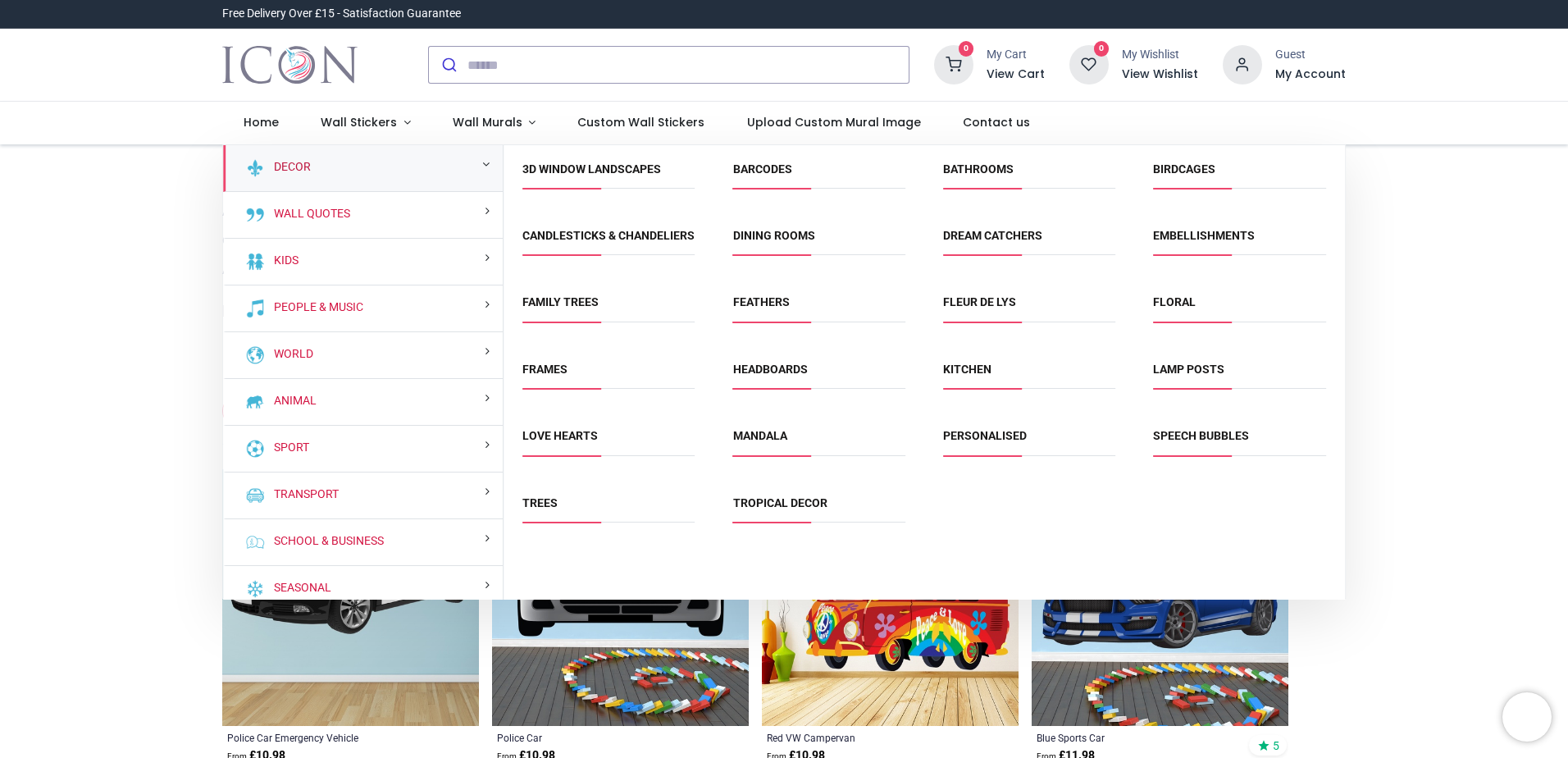
click at [283, 163] on link "Decor" at bounding box center [288, 167] width 44 height 16
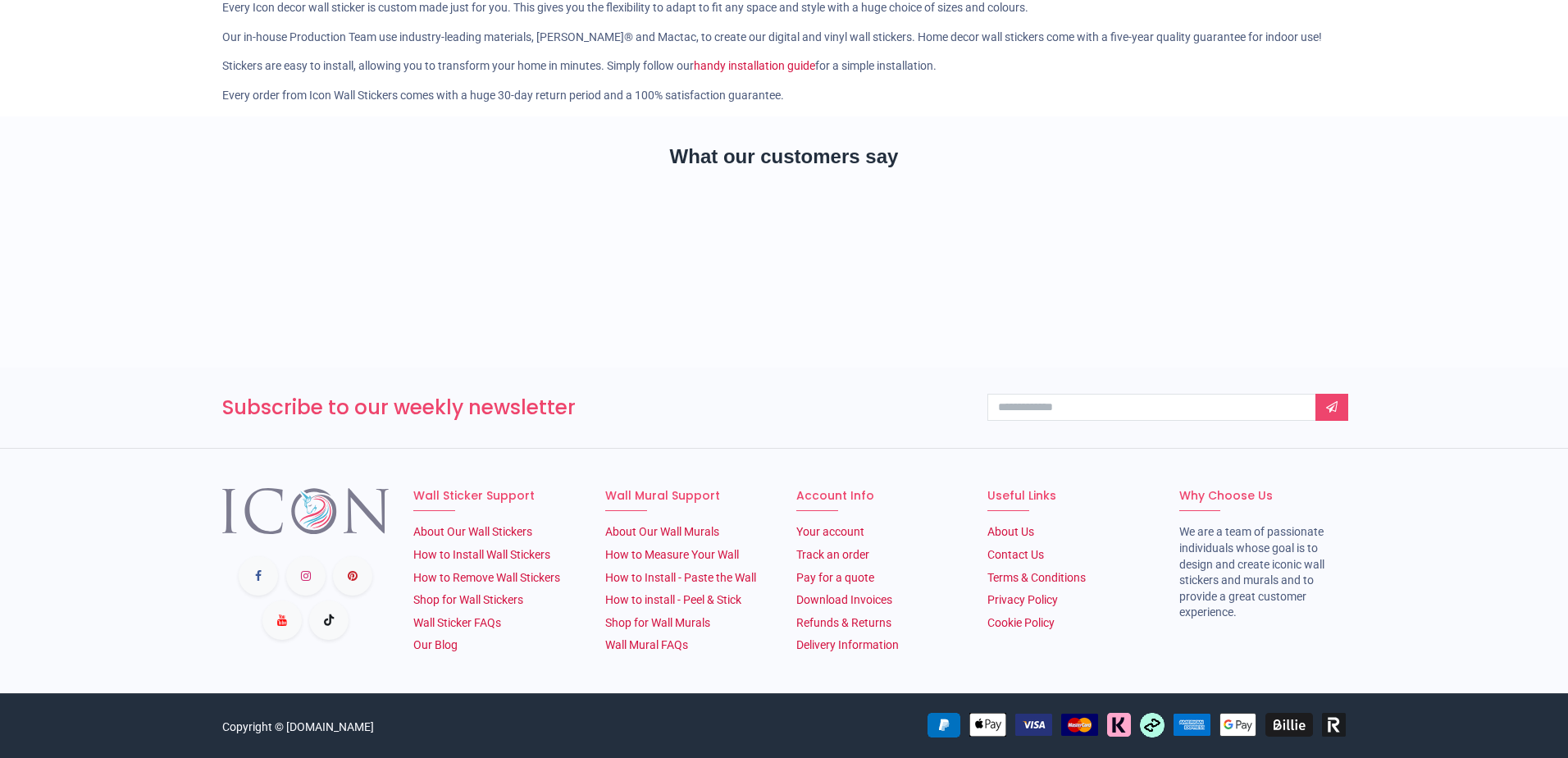
scroll to position [341, 0]
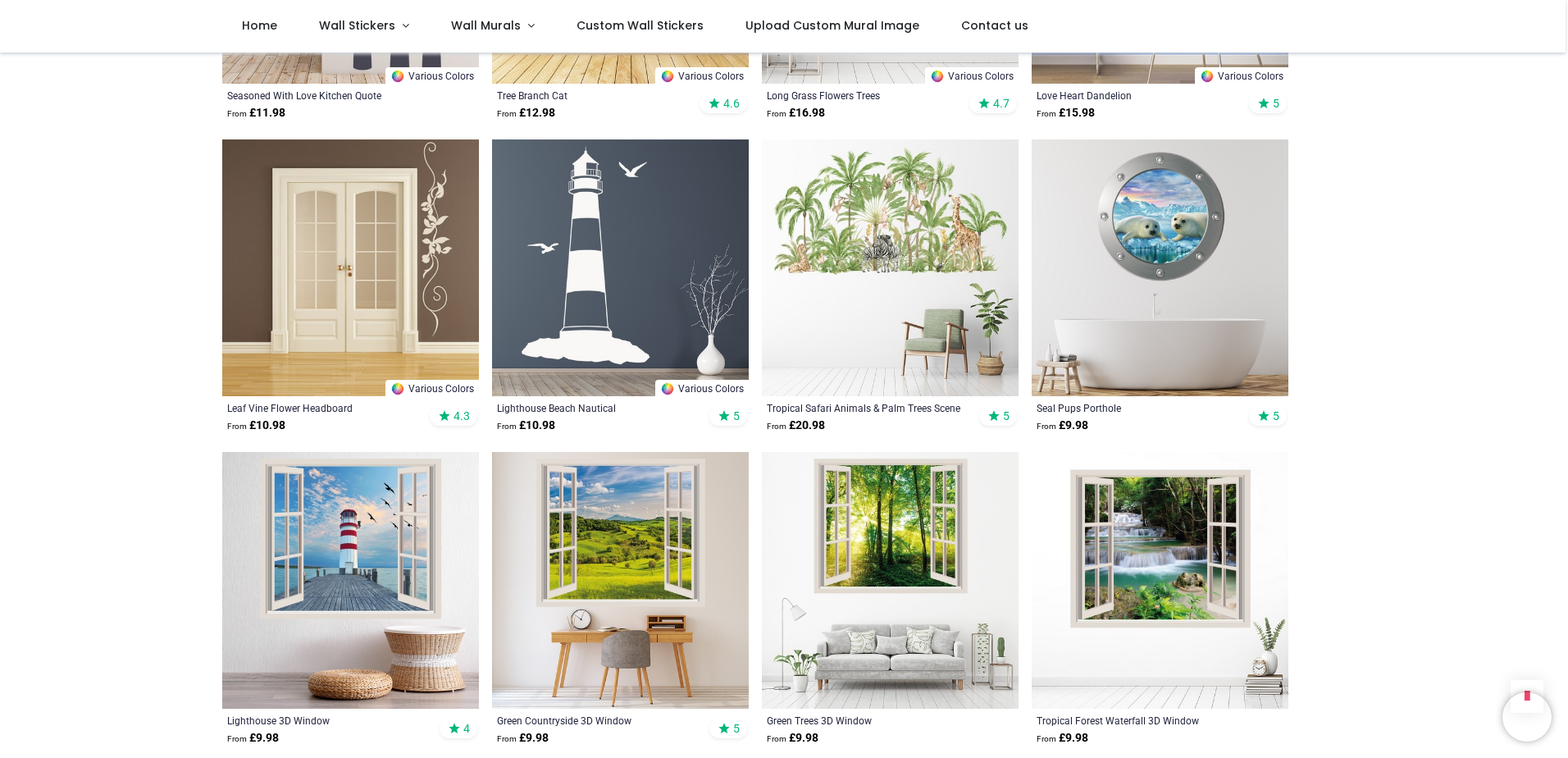
scroll to position [1934, 0]
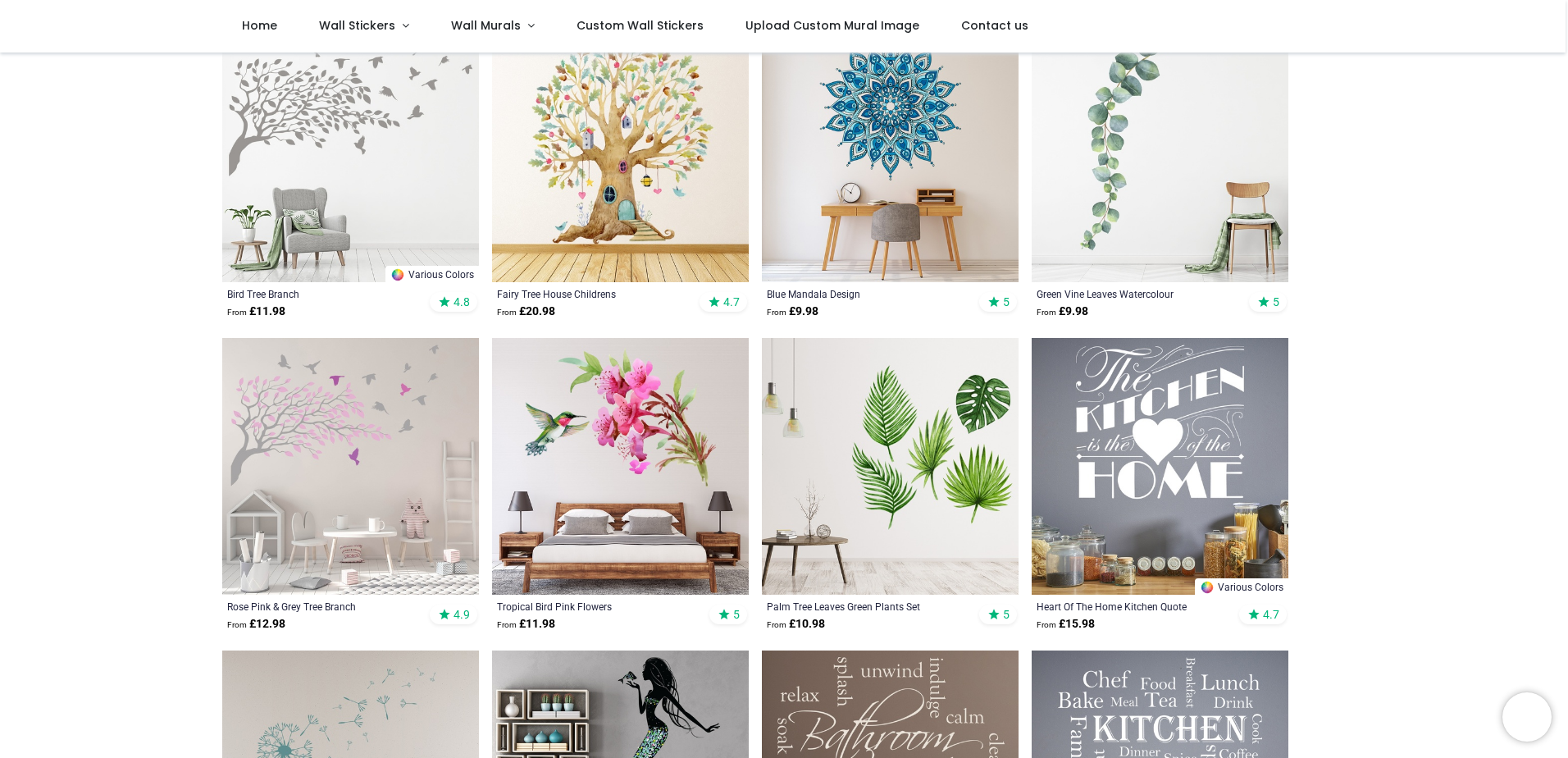
scroll to position [294, 0]
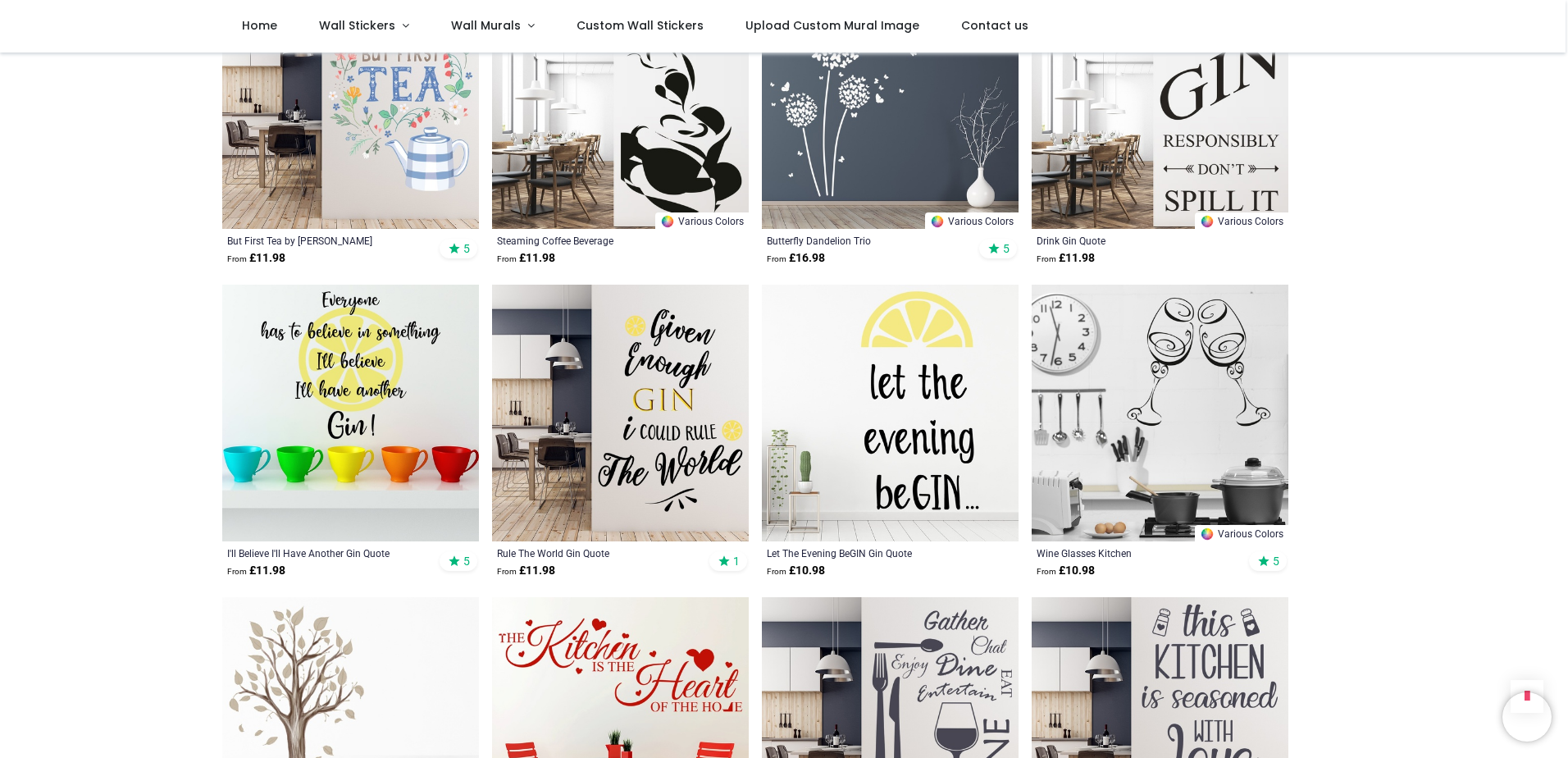
scroll to position [8233, 0]
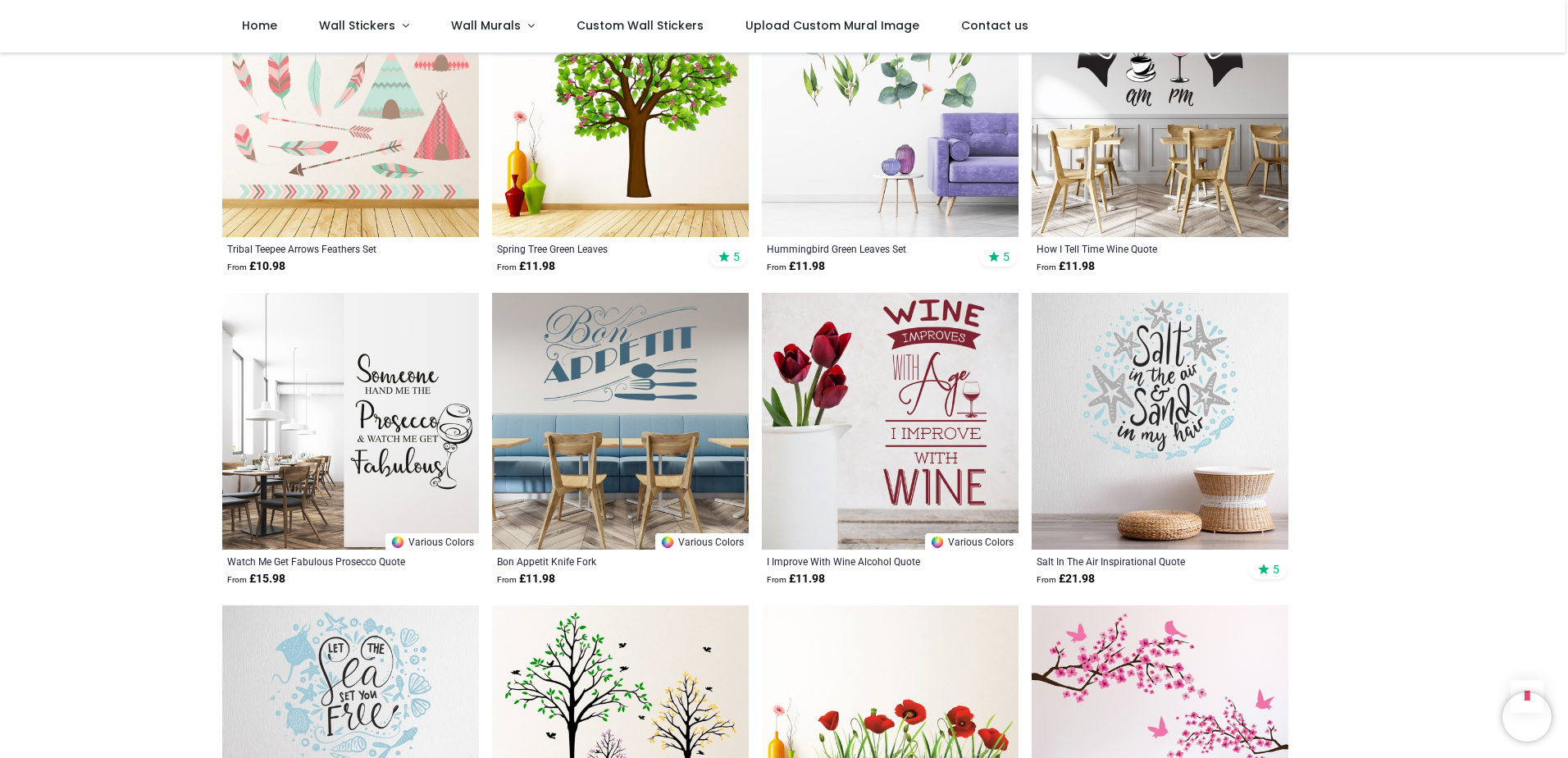
scroll to position [10693, 0]
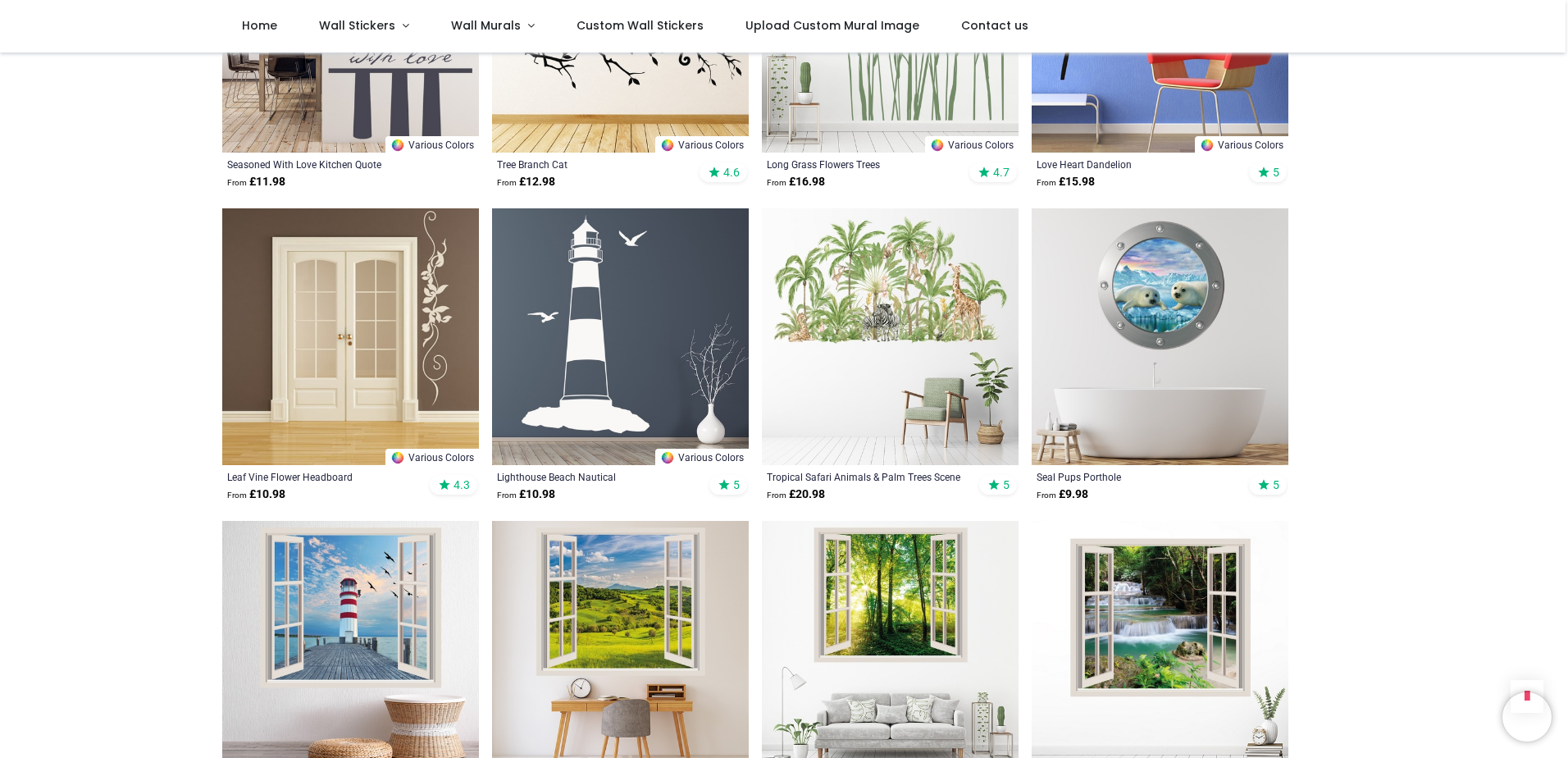
scroll to position [872, 0]
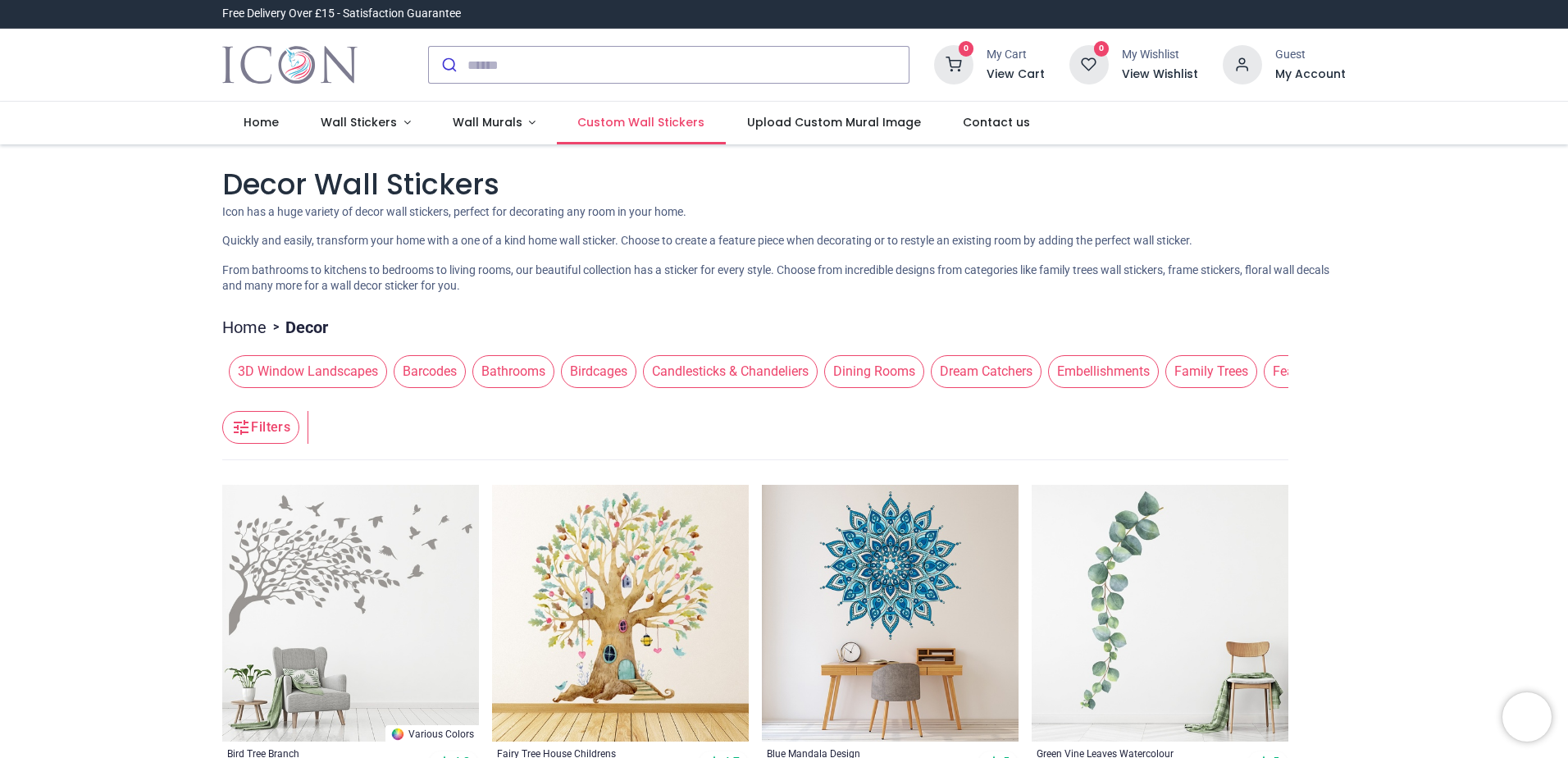
click at [642, 124] on span "Custom Wall Stickers" at bounding box center [641, 121] width 127 height 16
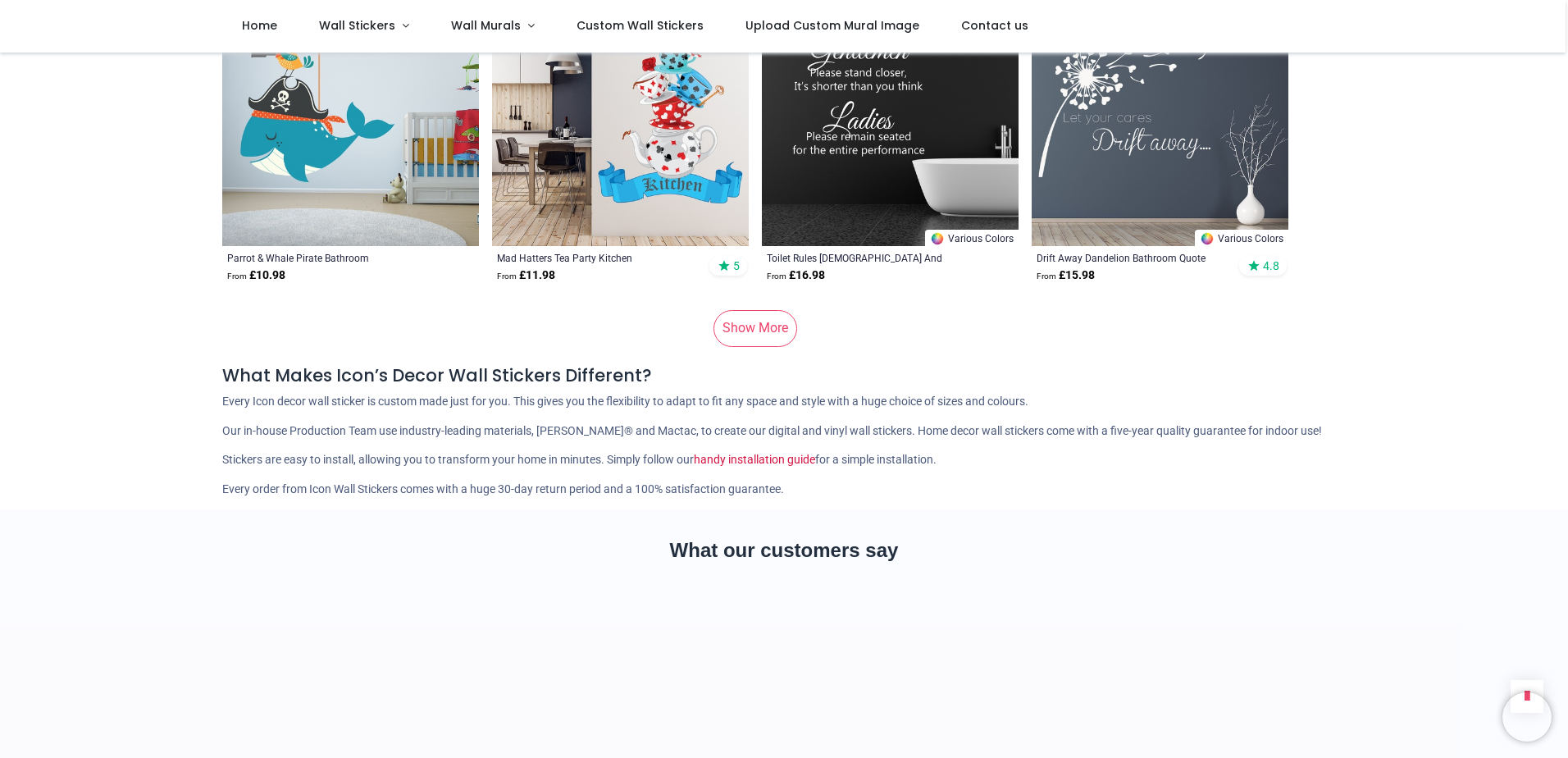
scroll to position [4854, 0]
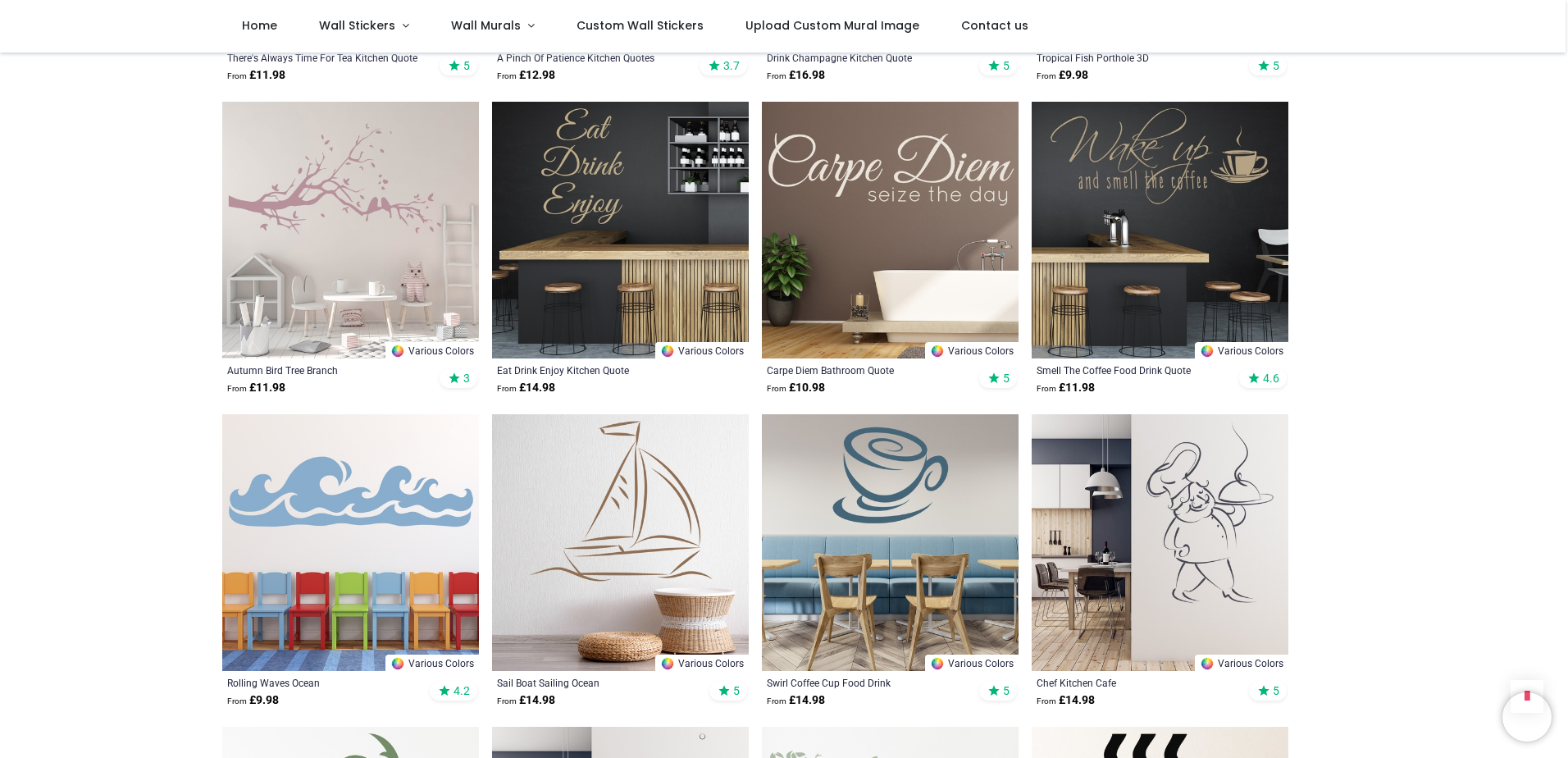
scroll to position [5018, 0]
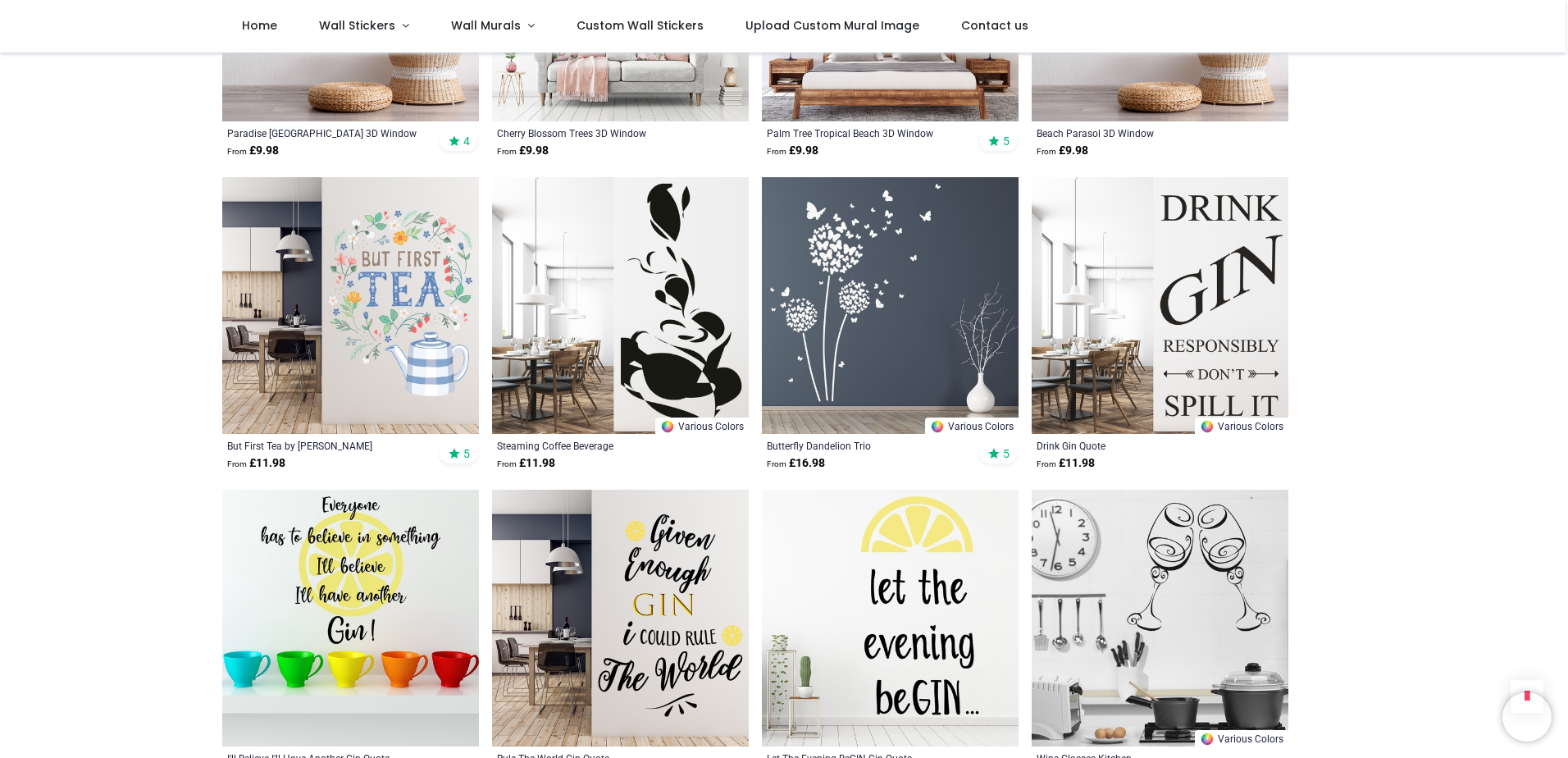
scroll to position [8191, 0]
